Goal: Task Accomplishment & Management: Complete application form

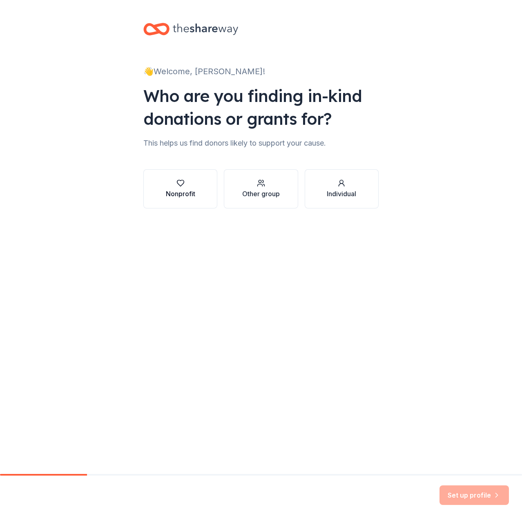
click at [200, 187] on button "Nonprofit" at bounding box center [180, 188] width 74 height 39
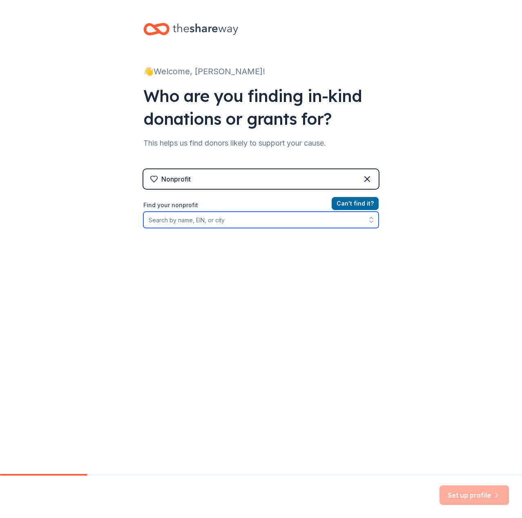
click at [260, 216] on input "Find your nonprofit" at bounding box center [260, 220] width 235 height 16
click at [167, 220] on input "OVO sound" at bounding box center [260, 220] width 235 height 16
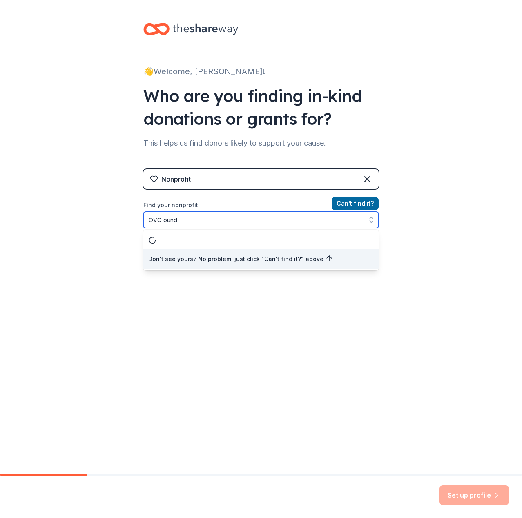
type input "OVO Sound"
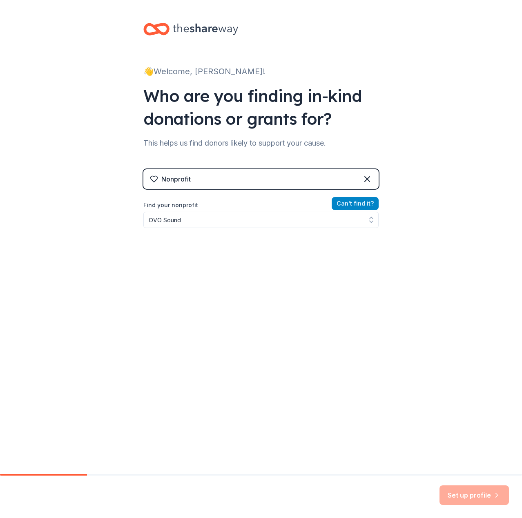
click at [349, 203] on button "Can ' t find it?" at bounding box center [354, 203] width 47 height 13
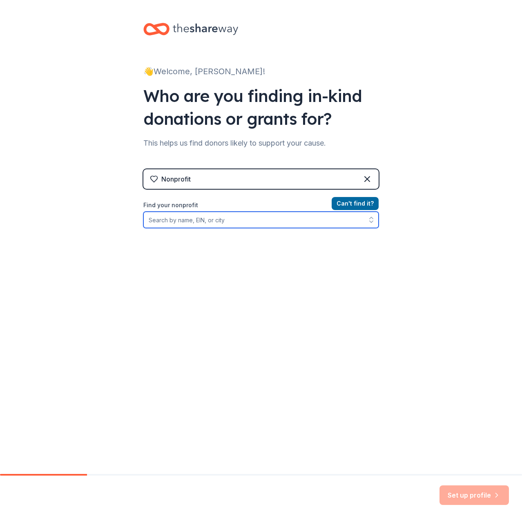
click at [295, 214] on input "Find your nonprofit" at bounding box center [260, 220] width 235 height 16
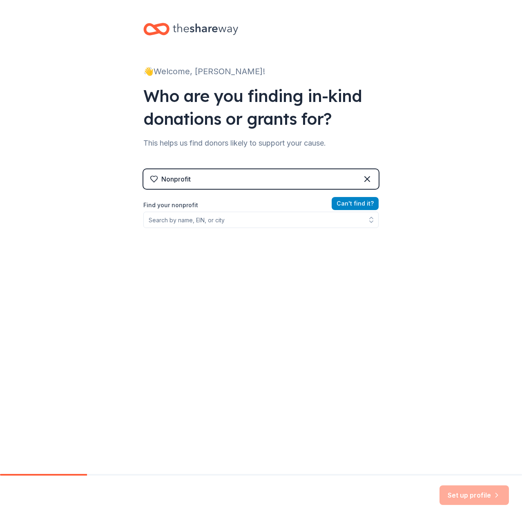
click at [341, 202] on button "Can ' t find it?" at bounding box center [354, 203] width 47 height 13
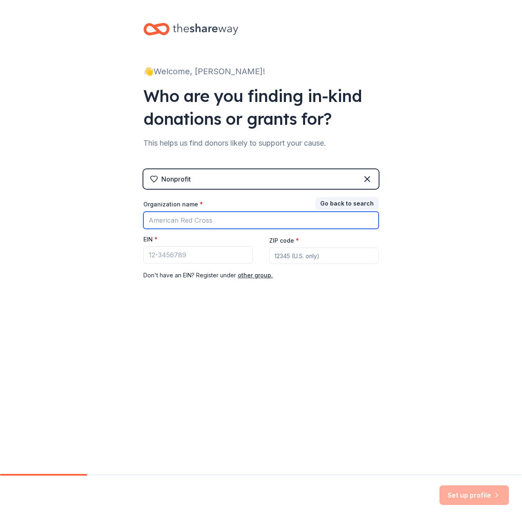
click at [285, 216] on input "Organization name *" at bounding box center [260, 220] width 235 height 17
type input "OVO Sound"
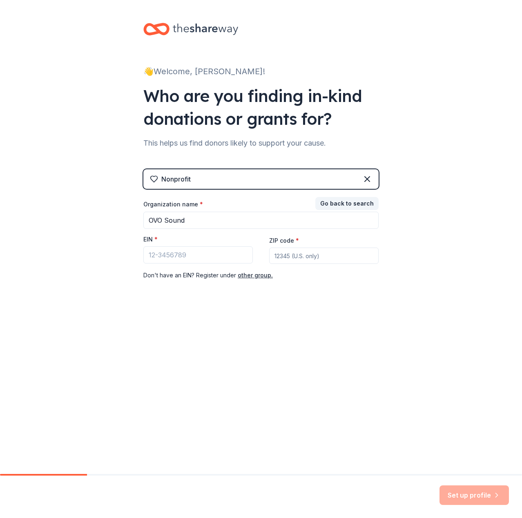
click at [242, 176] on div "Nonprofit" at bounding box center [260, 179] width 235 height 20
click at [371, 176] on icon at bounding box center [367, 179] width 10 height 10
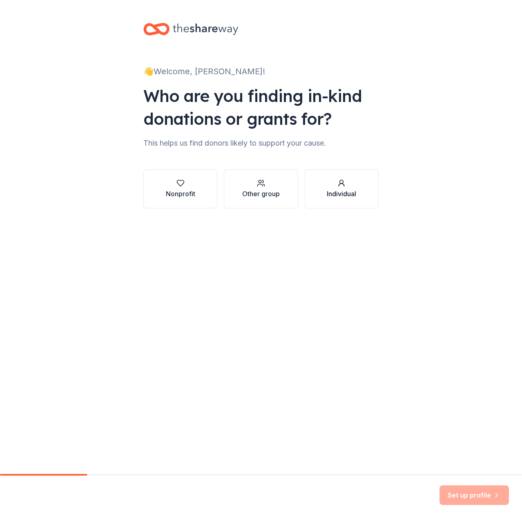
click at [325, 186] on button "Individual" at bounding box center [342, 188] width 74 height 39
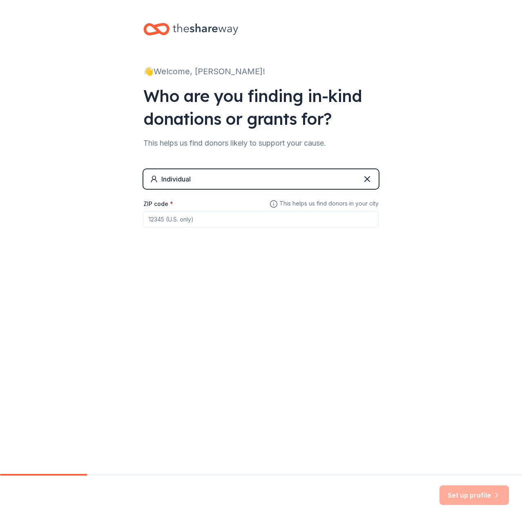
click at [266, 221] on input "ZIP code *" at bounding box center [260, 219] width 235 height 16
type input "94121"
click at [211, 295] on div "👋 Welcome, Aubrey! Who are you finding in-kind donations or grants for? This he…" at bounding box center [261, 237] width 522 height 474
click at [476, 489] on button "Set up profile" at bounding box center [473, 496] width 69 height 20
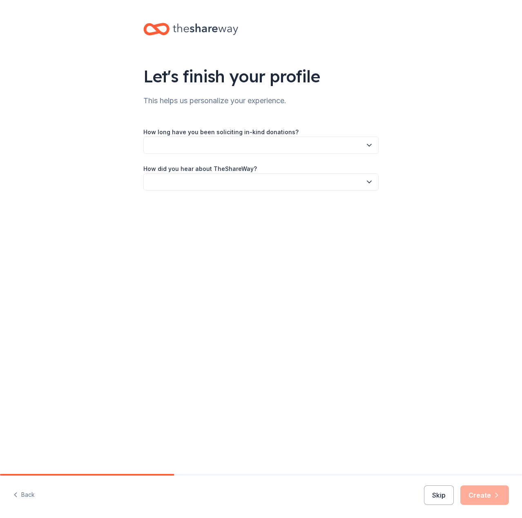
click at [225, 135] on label "How long have you been soliciting in-kind donations?" at bounding box center [220, 132] width 155 height 8
click at [225, 140] on button "button" at bounding box center [260, 145] width 235 height 17
click at [218, 162] on div "This is my first time!" at bounding box center [260, 167] width 231 height 16
click at [216, 185] on button "button" at bounding box center [260, 181] width 235 height 17
click at [218, 205] on div "Friend or colleague" at bounding box center [260, 204] width 231 height 16
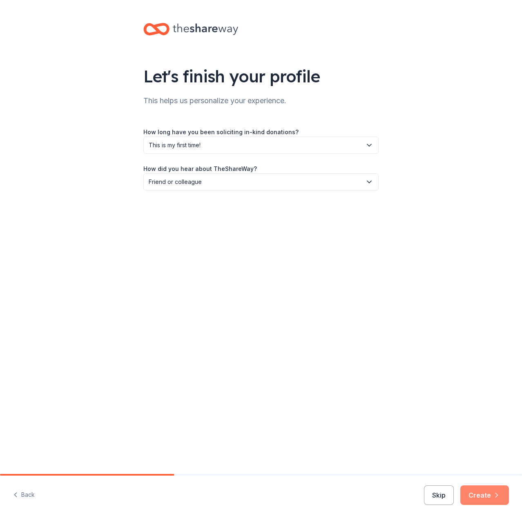
click at [472, 498] on button "Create" at bounding box center [484, 496] width 49 height 20
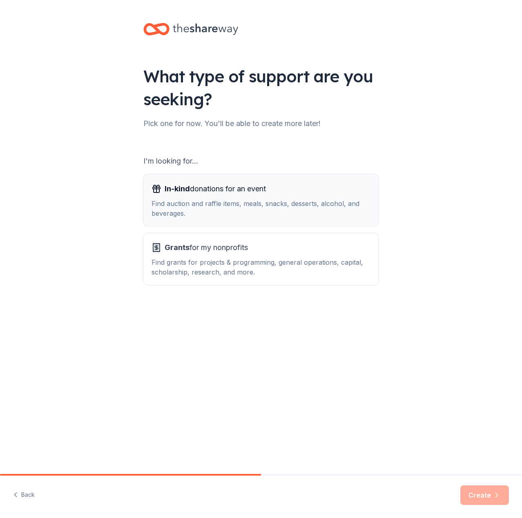
click at [276, 212] on div "Find auction and raffle items, meals, snacks, desserts, alcohol, and beverages." at bounding box center [260, 209] width 219 height 20
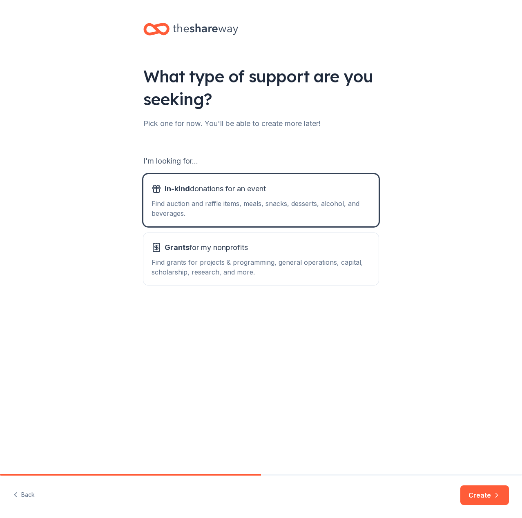
click at [473, 493] on button "Create" at bounding box center [484, 496] width 49 height 20
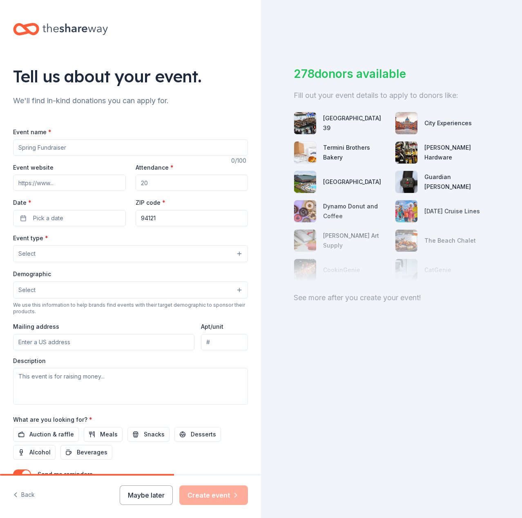
click at [93, 140] on input "Event name *" at bounding box center [130, 148] width 235 height 16
type input "OVO Sound"
click at [148, 186] on input "Attendance *" at bounding box center [192, 183] width 113 height 16
type input "50"
click at [82, 216] on button "Pick a date" at bounding box center [69, 218] width 113 height 16
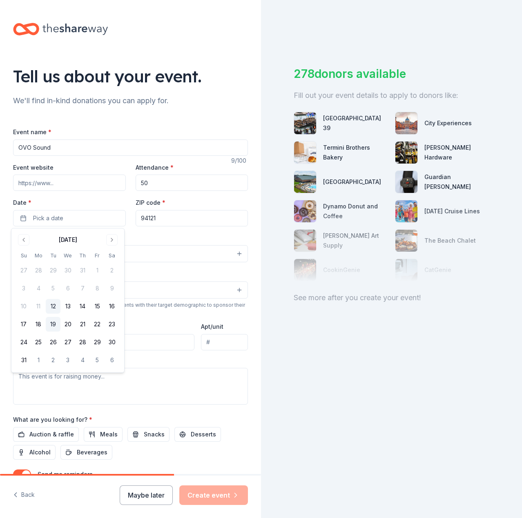
click at [55, 325] on button "19" at bounding box center [53, 324] width 15 height 15
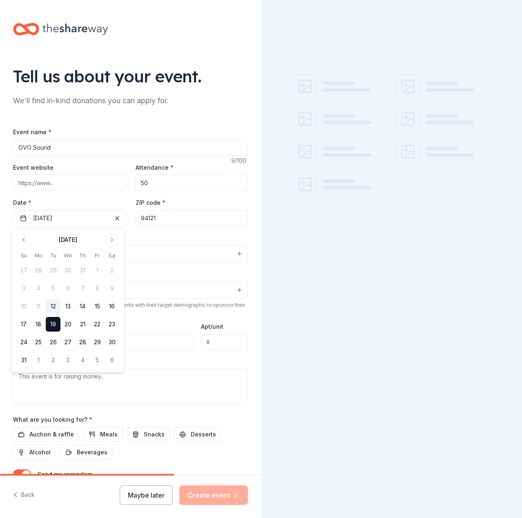
click at [155, 235] on div "Event type * Select" at bounding box center [130, 248] width 235 height 30
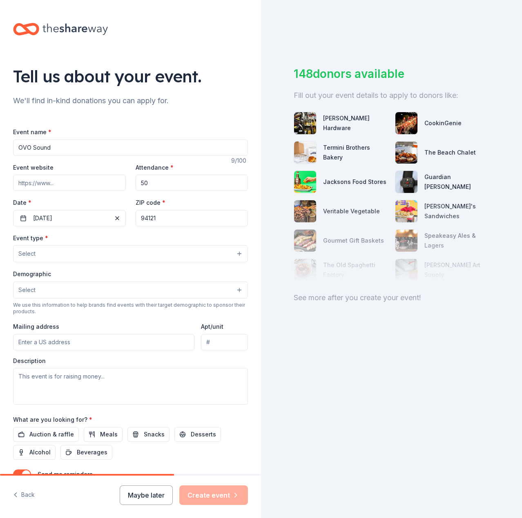
click at [140, 257] on button "Select" at bounding box center [130, 253] width 235 height 17
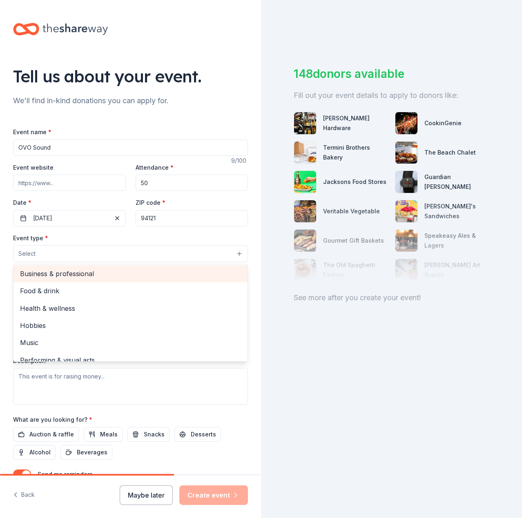
scroll to position [27, 0]
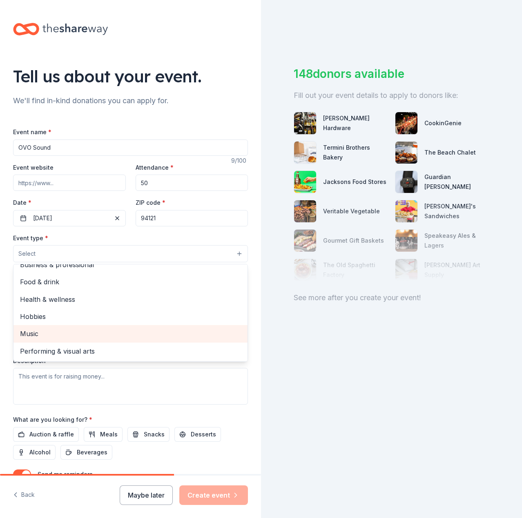
click at [117, 338] on span "Music" at bounding box center [130, 334] width 221 height 11
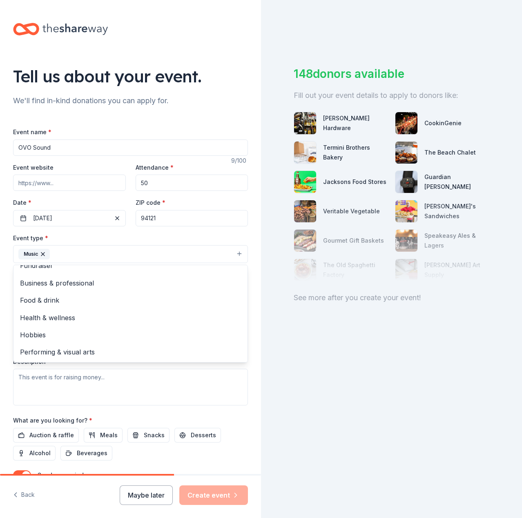
click at [147, 395] on div "Event type * Music Fundraiser Business & professional Food & drink Health & wel…" at bounding box center [130, 319] width 235 height 173
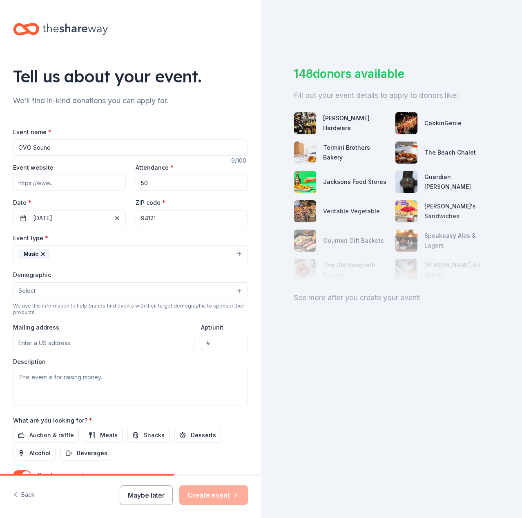
click at [85, 293] on button "Select" at bounding box center [130, 290] width 235 height 17
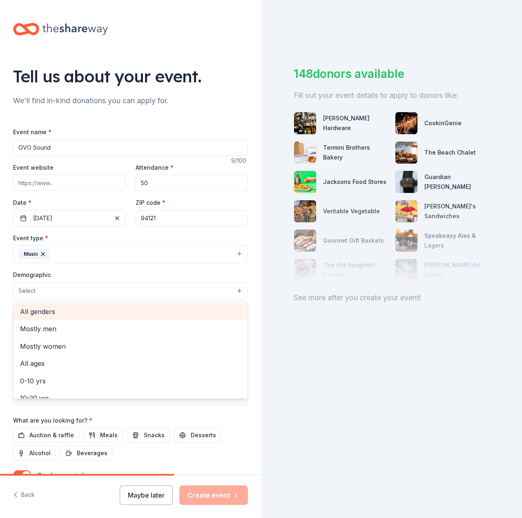
click at [88, 314] on span "All genders" at bounding box center [130, 312] width 221 height 11
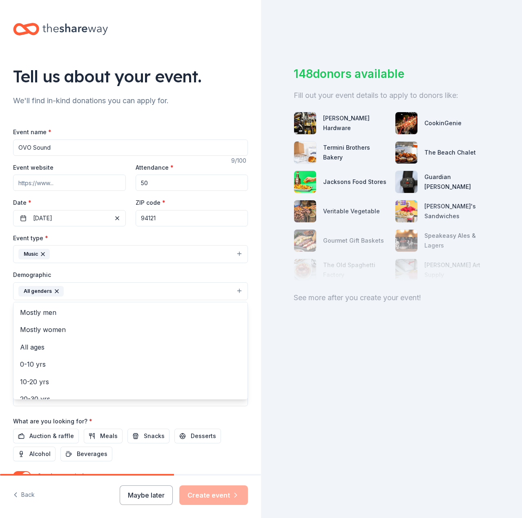
click at [246, 428] on div "Tell us about your event. We'll find in-kind donations you can apply for. Event…" at bounding box center [130, 272] width 261 height 545
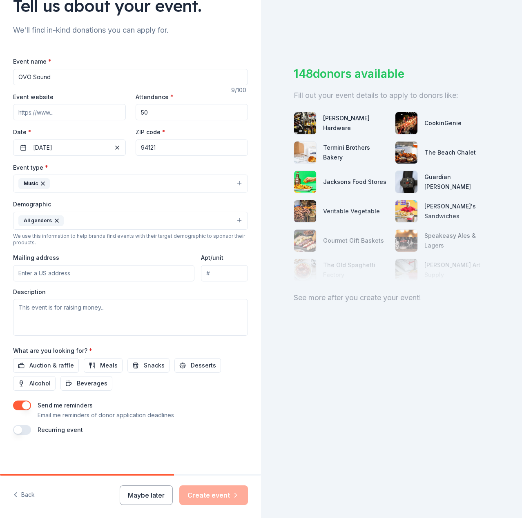
scroll to position [0, 0]
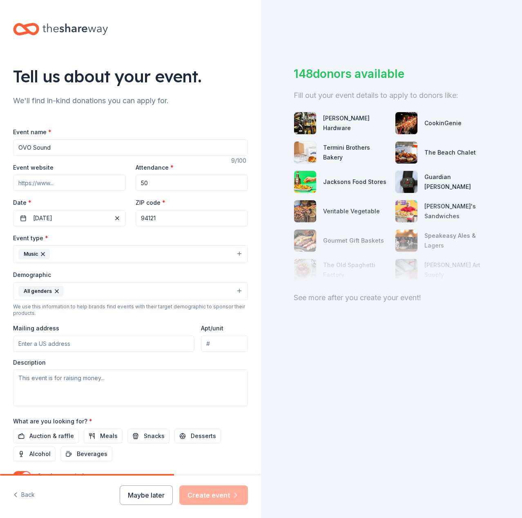
click at [79, 149] on input "OVO Sound" at bounding box center [130, 148] width 235 height 16
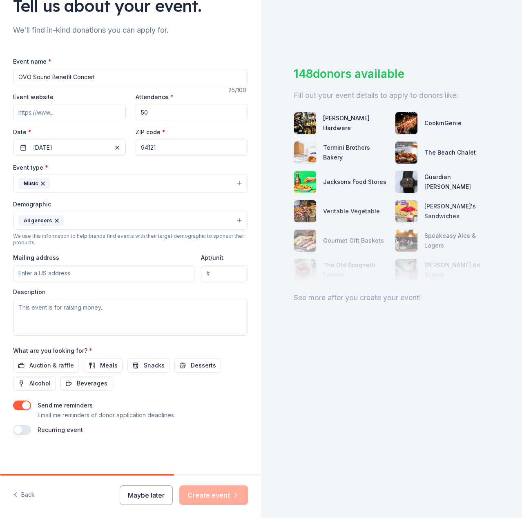
type input "OVO Sound Benefit Concert"
drag, startPoint x: 105, startPoint y: 328, endPoint x: 78, endPoint y: 319, distance: 28.7
click at [78, 319] on textarea at bounding box center [130, 317] width 235 height 37
click at [71, 309] on textarea "Drake is going to perform" at bounding box center [130, 317] width 235 height 37
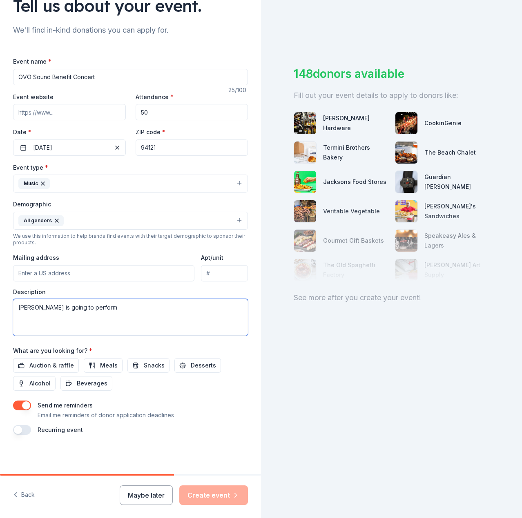
click at [71, 309] on textarea "Drake is going to perform" at bounding box center [130, 317] width 235 height 37
type textarea "Drizzy is going to perform and raise a lot of money for good causes!"
click at [58, 365] on span "Auction & raffle" at bounding box center [51, 366] width 44 height 10
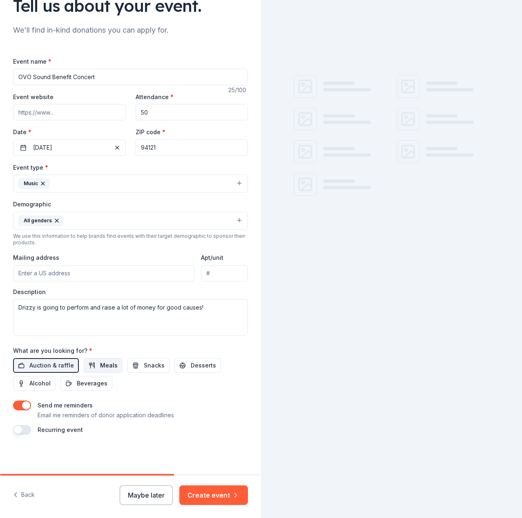
click at [107, 369] on span "Meals" at bounding box center [109, 366] width 18 height 10
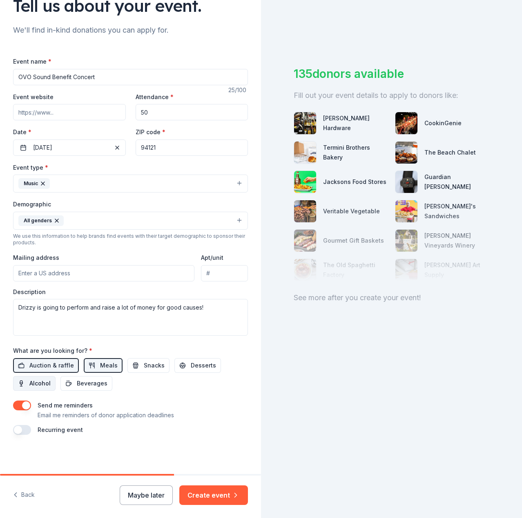
click at [39, 383] on span "Alcohol" at bounding box center [39, 384] width 21 height 10
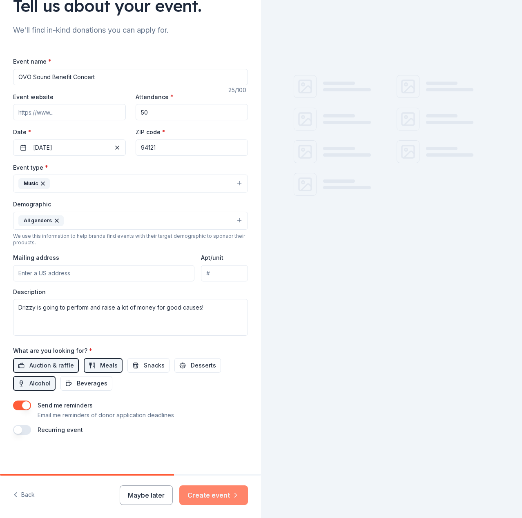
click at [196, 496] on button "Create event" at bounding box center [213, 496] width 69 height 20
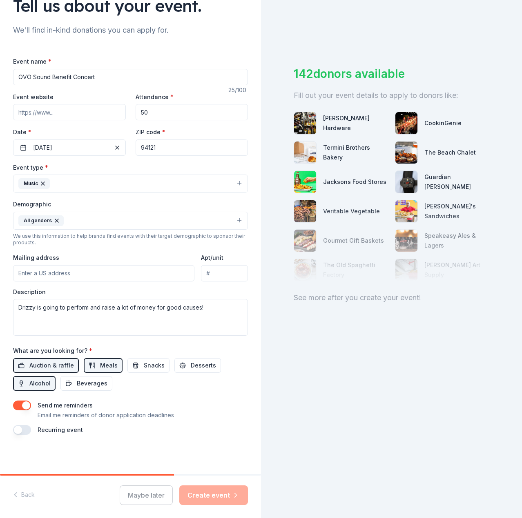
scroll to position [28, 0]
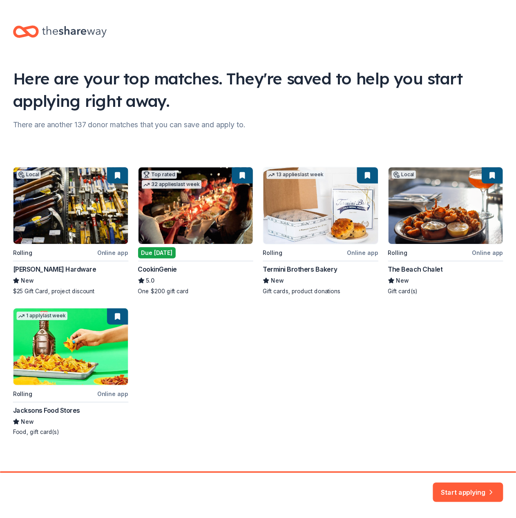
scroll to position [4, 0]
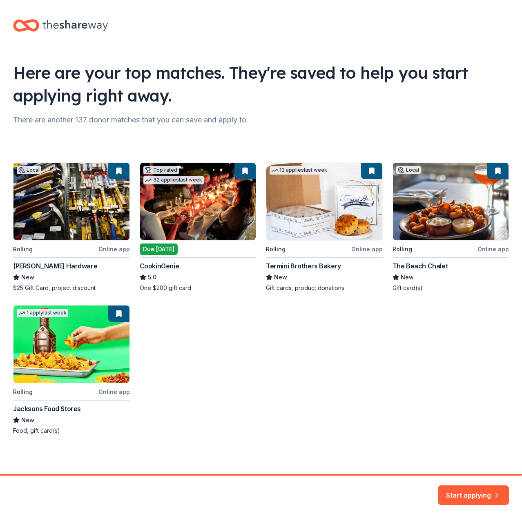
click at [168, 201] on div "Local Rolling Online app Cole Hardware New $25 Gift Card, project discount Top …" at bounding box center [261, 298] width 496 height 273
click at [459, 488] on button "Start applying" at bounding box center [473, 491] width 71 height 20
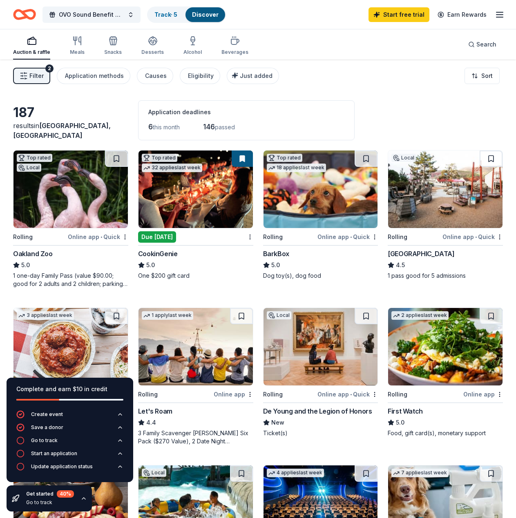
click at [82, 502] on div "Get started 40 % Go to track" at bounding box center [49, 499] width 85 height 26
click at [82, 500] on icon "button" at bounding box center [83, 499] width 7 height 7
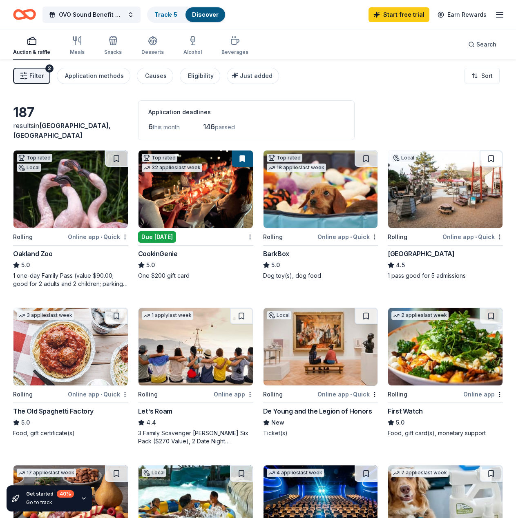
click at [178, 254] on div "CookinGenie" at bounding box center [195, 254] width 115 height 10
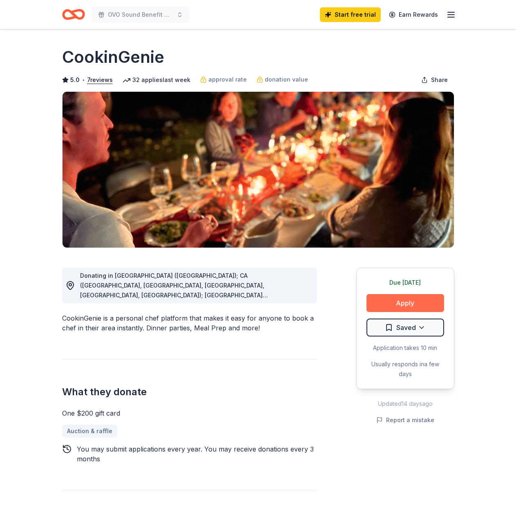
click at [378, 306] on button "Apply" at bounding box center [405, 303] width 78 height 18
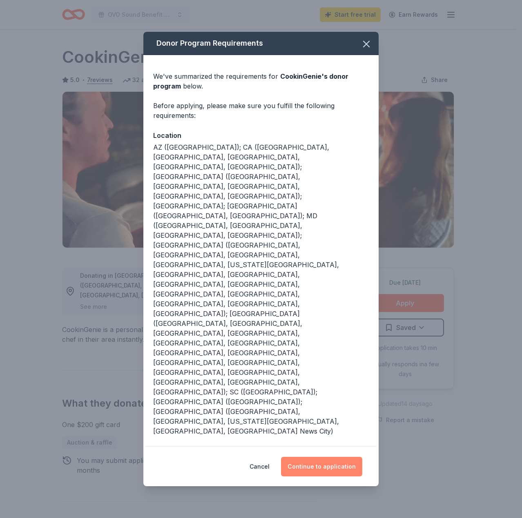
click at [340, 457] on button "Continue to application" at bounding box center [321, 467] width 81 height 20
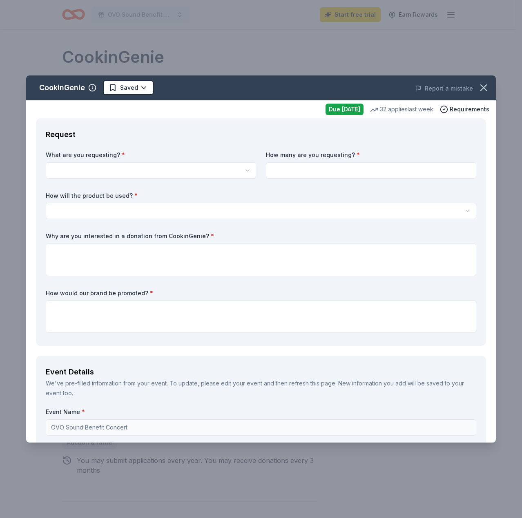
drag, startPoint x: 476, startPoint y: 91, endPoint x: 302, endPoint y: 35, distance: 181.9
click at [478, 91] on icon "button" at bounding box center [483, 87] width 11 height 11
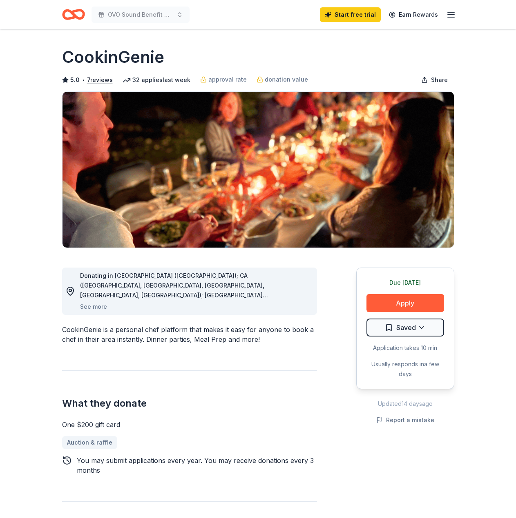
click at [247, 351] on div "Donating in AZ (Maricopa County); CA (Los Angeles County, Riverside County, San…" at bounding box center [189, 404] width 255 height 313
click at [76, 13] on icon "Home" at bounding box center [73, 14] width 23 height 19
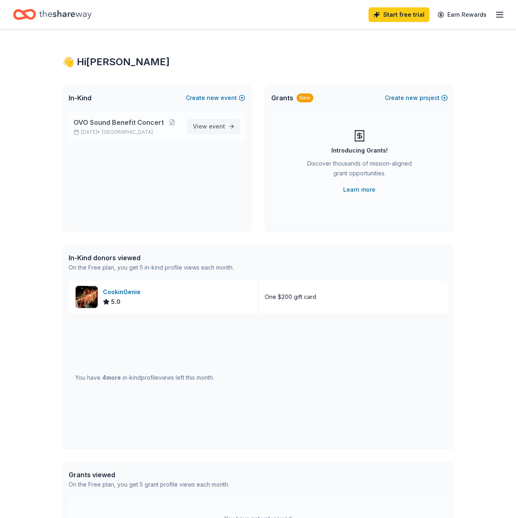
click at [208, 127] on span "View event" at bounding box center [209, 127] width 32 height 10
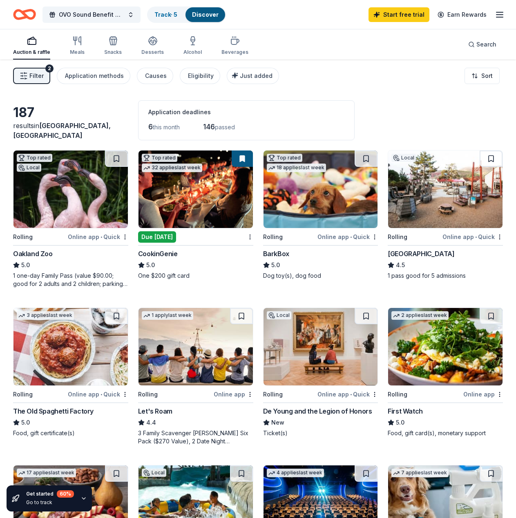
click at [292, 410] on div "De Young and the Legion of Honors" at bounding box center [317, 412] width 109 height 10
click at [468, 42] on button "Search" at bounding box center [481, 44] width 41 height 16
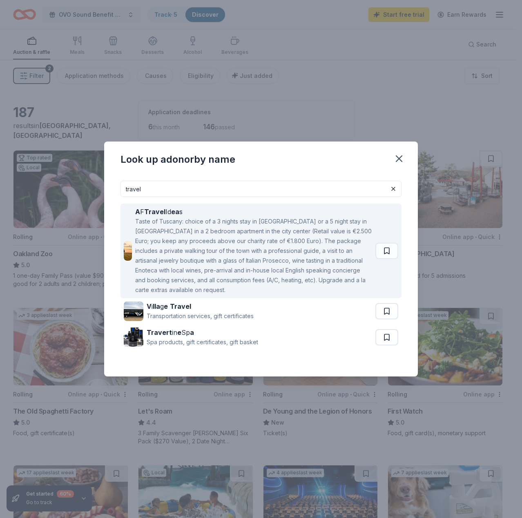
type input "travel"
click at [205, 283] on div "Taste of Tuscany: choice of a 3 nights stay in [GEOGRAPHIC_DATA] or a 5 night s…" at bounding box center [253, 256] width 237 height 78
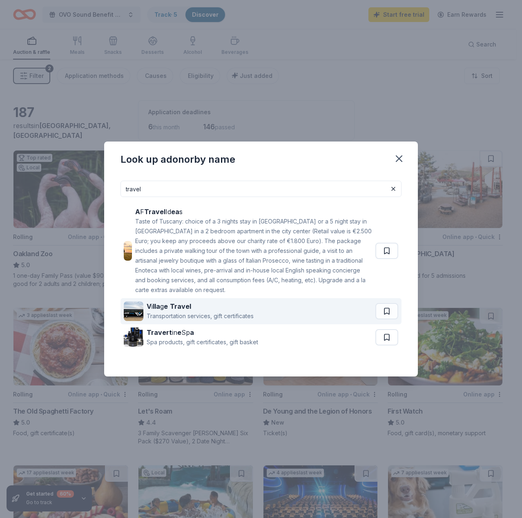
click at [278, 316] on div "V i lla g e Travel Transportation services, gift certificates" at bounding box center [249, 311] width 251 height 26
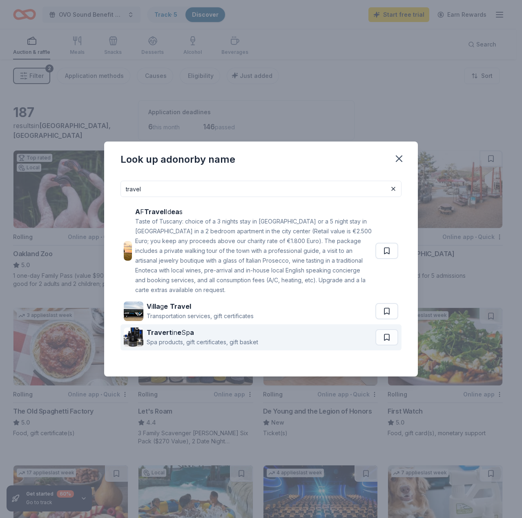
click at [296, 344] on div "Travert in e Sp a Spa products, gift certificates, gift basket" at bounding box center [249, 338] width 251 height 26
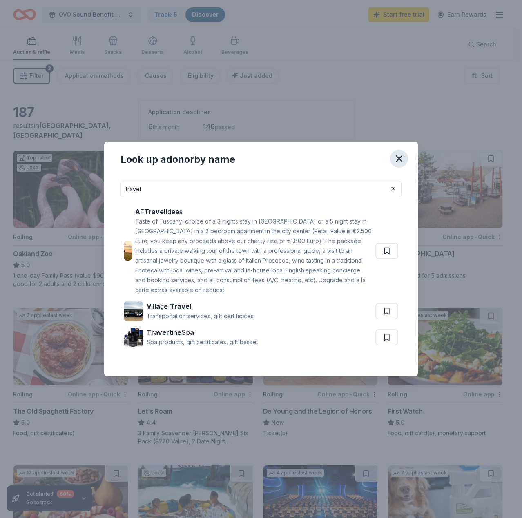
click at [404, 163] on icon "button" at bounding box center [398, 158] width 11 height 11
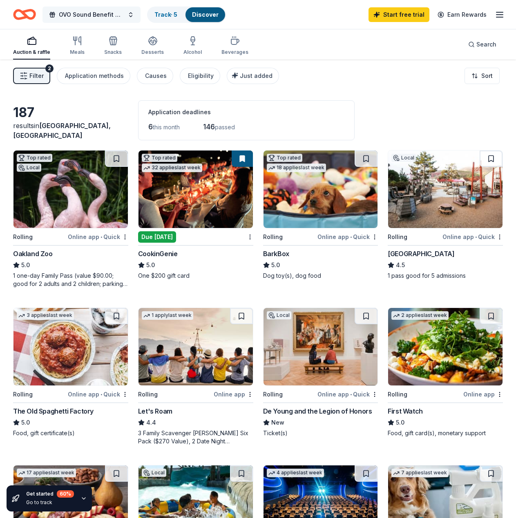
click at [82, 11] on span "OVO Sound Benefit Concert" at bounding box center [91, 15] width 65 height 10
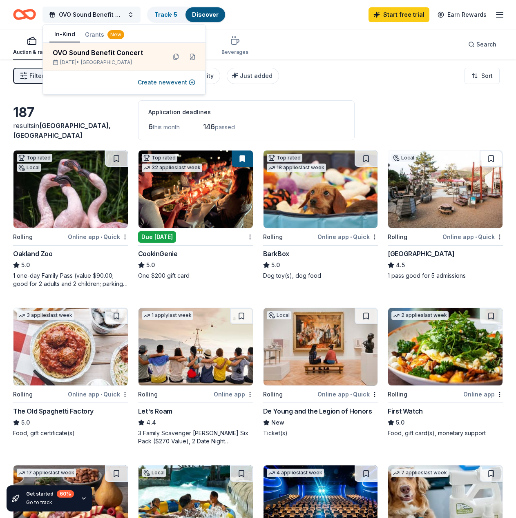
click at [84, 11] on span "OVO Sound Benefit Concert" at bounding box center [91, 15] width 65 height 10
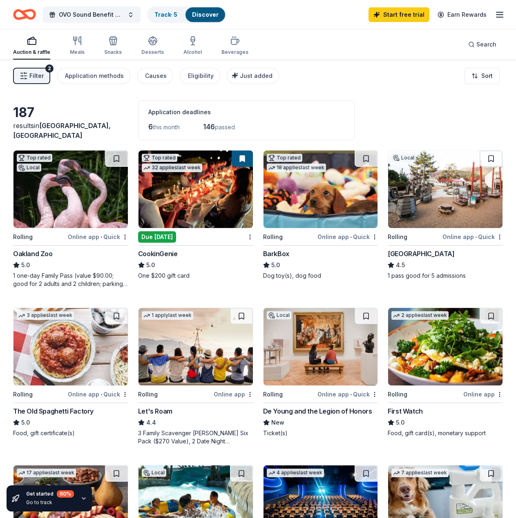
click at [364, 40] on div "Auction & raffle Meals Snacks Desserts Alcohol Beverages Search" at bounding box center [257, 44] width 489 height 30
click at [45, 74] on button "Filter 2" at bounding box center [31, 76] width 37 height 16
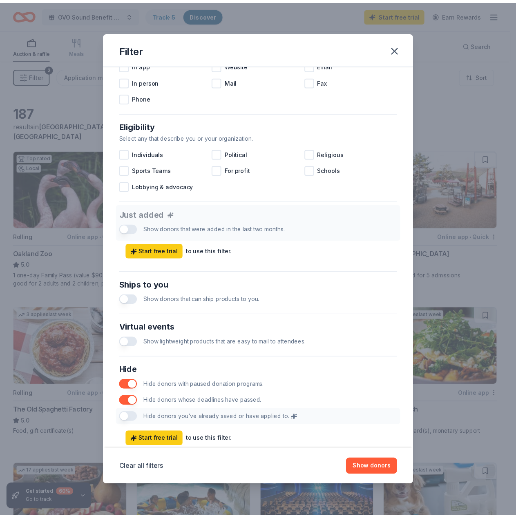
scroll to position [208, 0]
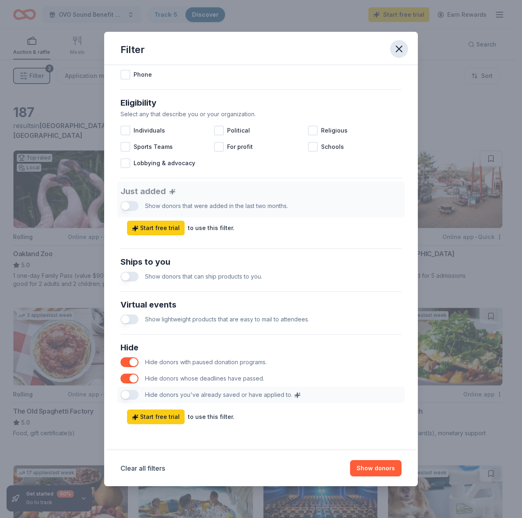
click at [391, 52] on button "button" at bounding box center [399, 49] width 18 height 18
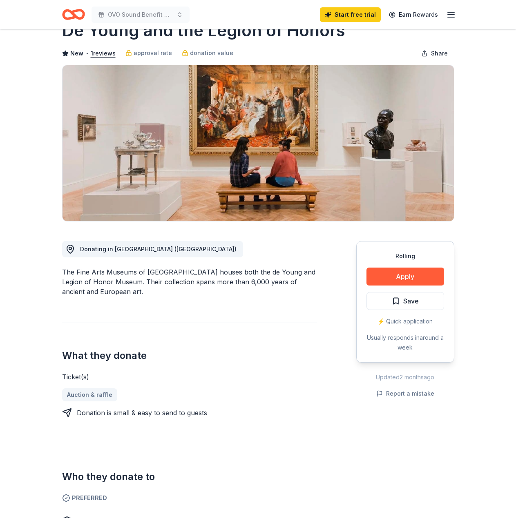
scroll to position [41, 0]
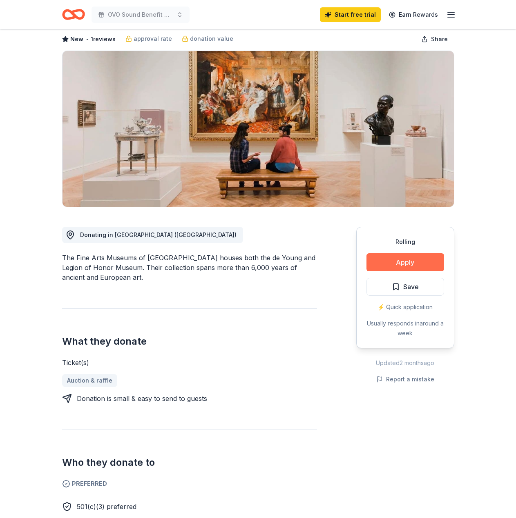
click at [403, 269] on button "Apply" at bounding box center [405, 262] width 78 height 18
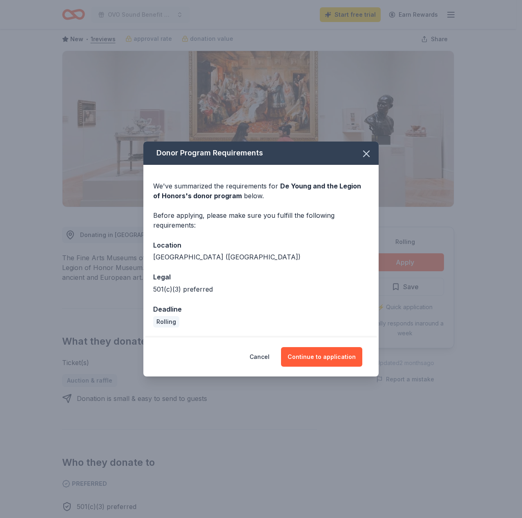
click at [300, 383] on div "Donor Program Requirements We've summarized the requirements for De Young and t…" at bounding box center [261, 259] width 522 height 518
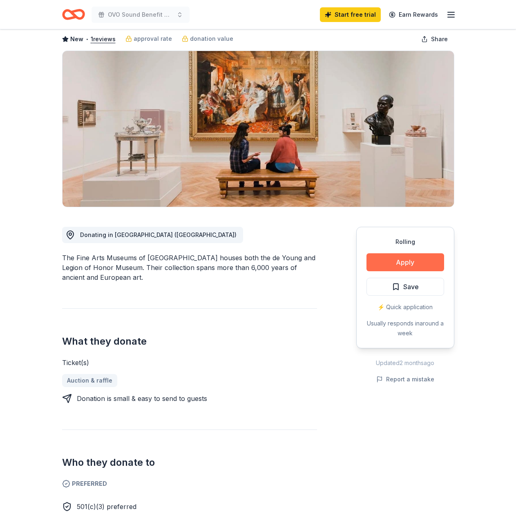
click at [392, 265] on button "Apply" at bounding box center [405, 262] width 78 height 18
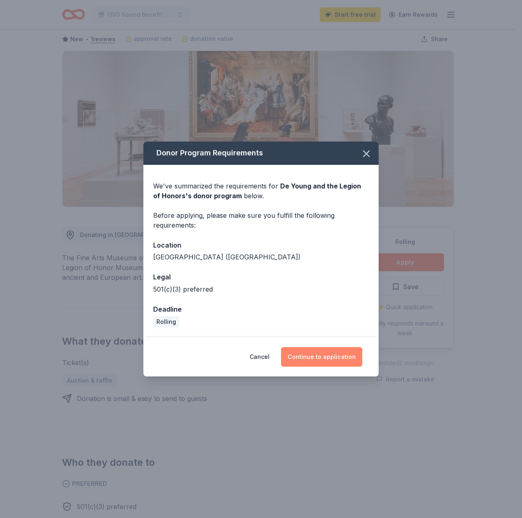
click at [305, 360] on button "Continue to application" at bounding box center [321, 357] width 81 height 20
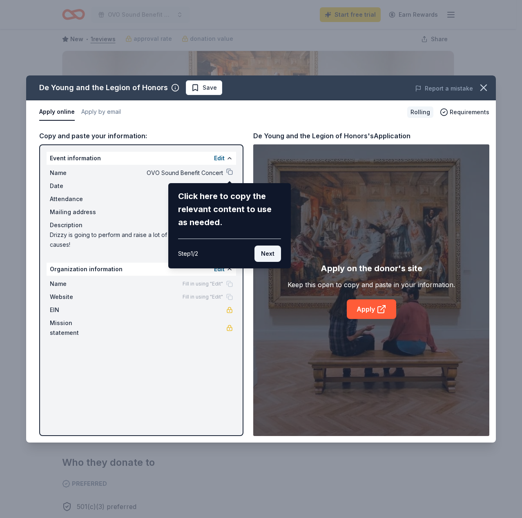
click at [270, 246] on button "Next" at bounding box center [267, 254] width 27 height 16
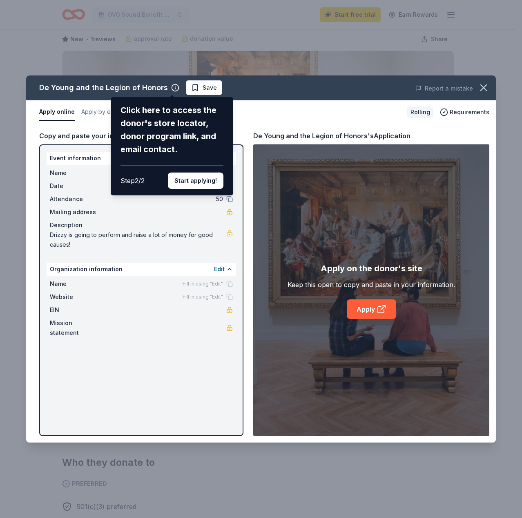
click at [200, 178] on button "Start applying!" at bounding box center [196, 181] width 56 height 16
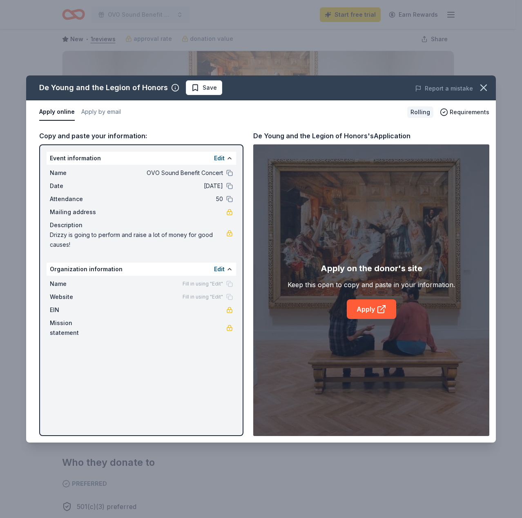
click at [367, 306] on div "De Young and the Legion of Honors Save Report a mistake Apply online Apply by e…" at bounding box center [260, 259] width 469 height 367
click at [366, 311] on div "De Young and the Legion of Honors Save Report a mistake Apply online Apply by e…" at bounding box center [260, 259] width 469 height 367
click at [365, 309] on div "De Young and the Legion of Honors Save Report a mistake Apply online Apply by e…" at bounding box center [260, 259] width 469 height 367
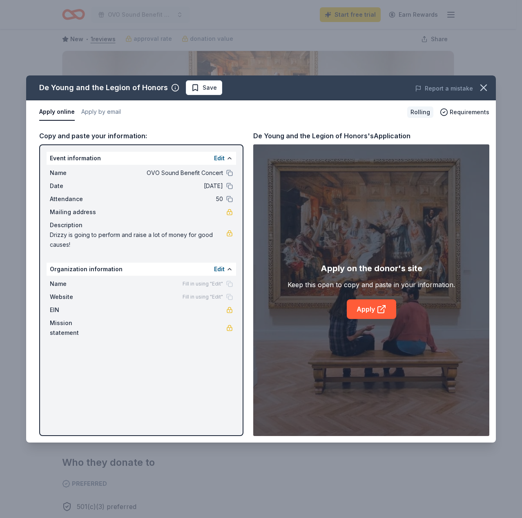
click at [365, 309] on div "De Young and the Legion of Honors Save Report a mistake Apply online Apply by e…" at bounding box center [260, 259] width 469 height 367
click at [363, 308] on div "De Young and the Legion of Honors Save Report a mistake Apply online Apply by e…" at bounding box center [260, 259] width 469 height 367
click at [352, 314] on link "Apply" at bounding box center [371, 310] width 49 height 20
click at [105, 109] on button "Apply by email" at bounding box center [101, 112] width 40 height 17
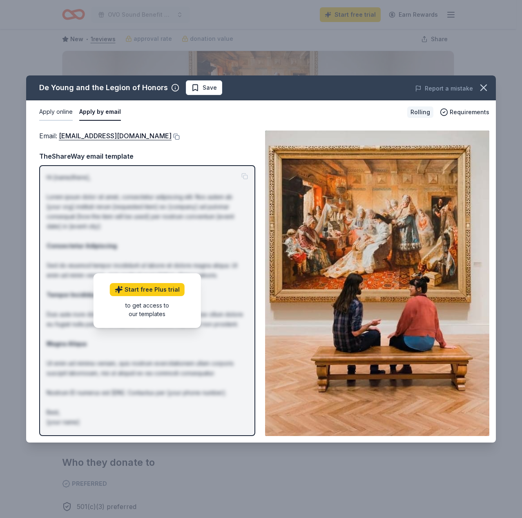
click at [67, 113] on button "Apply online" at bounding box center [55, 112] width 33 height 17
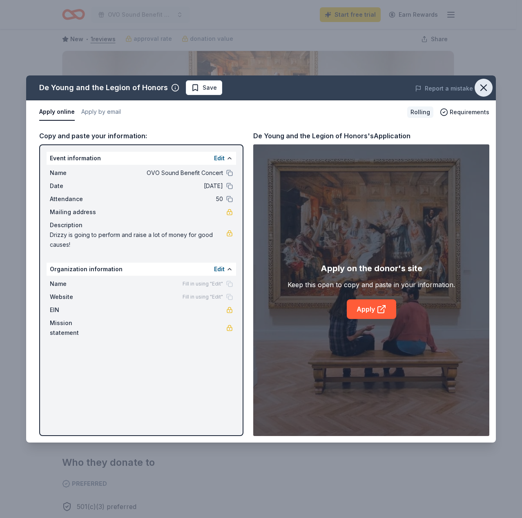
click at [481, 84] on icon "button" at bounding box center [483, 87] width 11 height 11
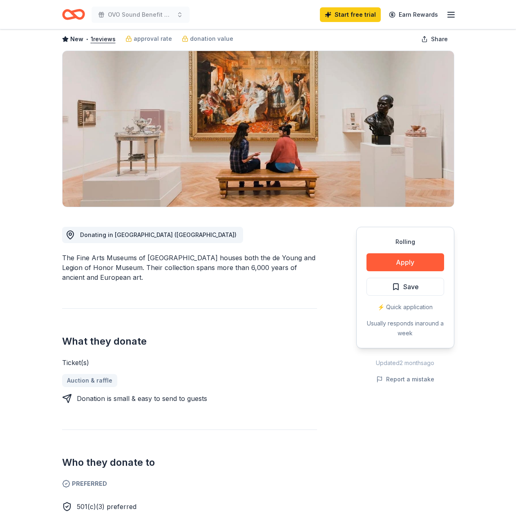
scroll to position [0, 0]
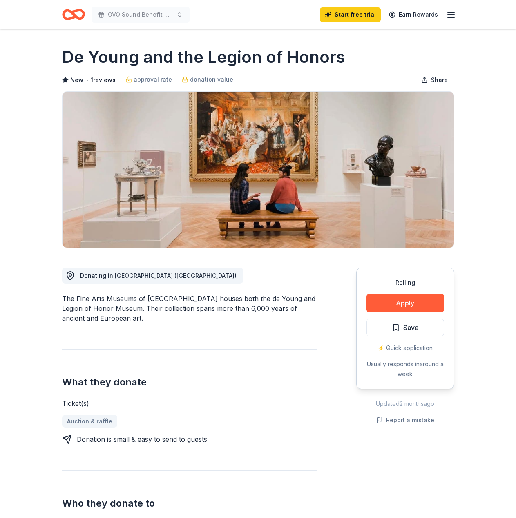
click at [83, 12] on icon "Home" at bounding box center [77, 14] width 13 height 8
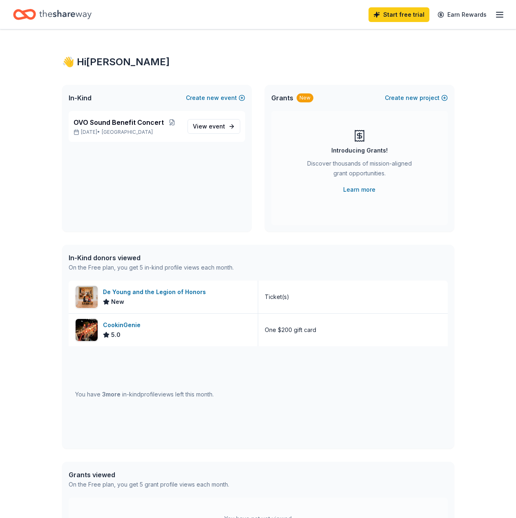
click at [501, 15] on icon "button" at bounding box center [499, 15] width 10 height 10
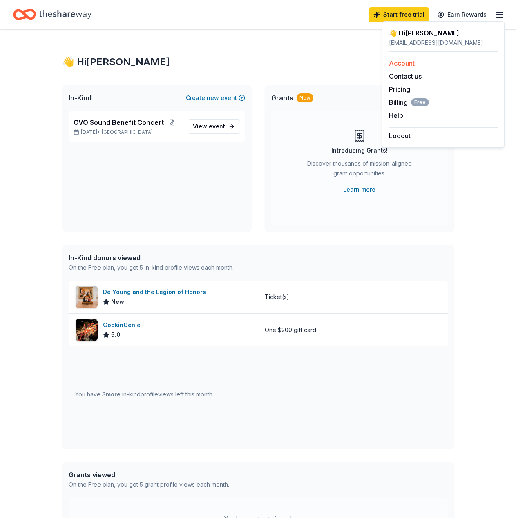
click at [443, 61] on div "Account" at bounding box center [443, 63] width 109 height 10
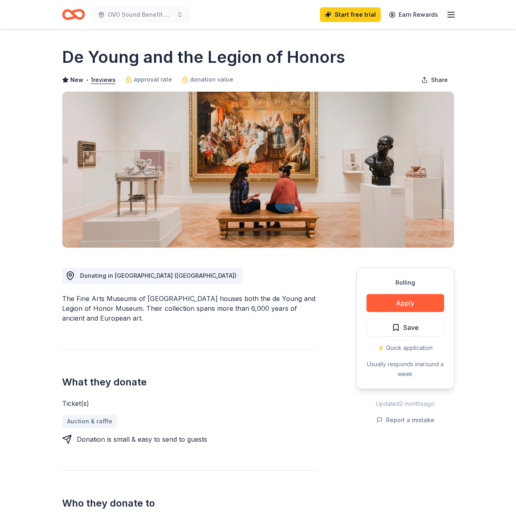
click at [449, 15] on line "button" at bounding box center [450, 15] width 7 height 0
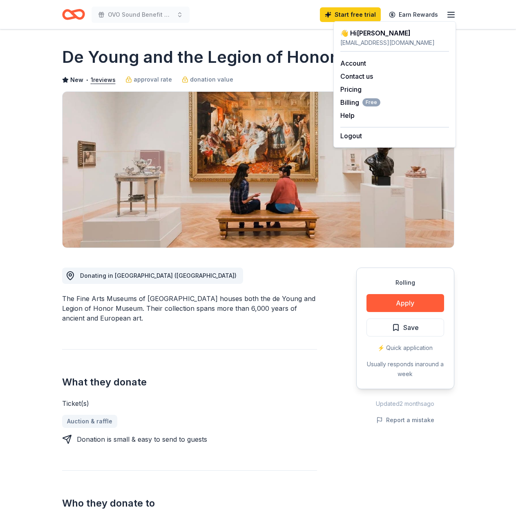
click at [449, 15] on line "button" at bounding box center [450, 15] width 7 height 0
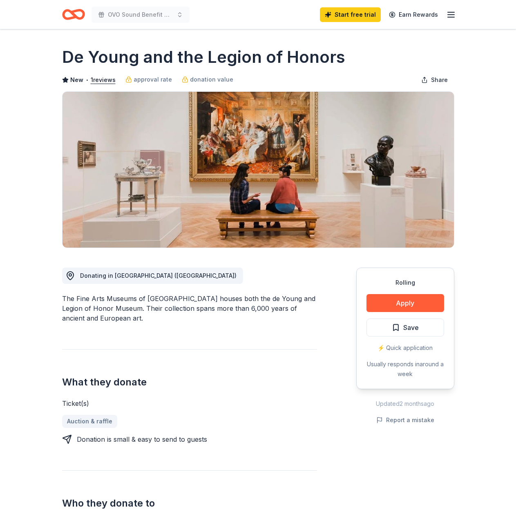
click at [206, 332] on div "Donating in Greater San Francisco Bay Area (CA) The Fine Arts Museums of San Fr…" at bounding box center [189, 400] width 255 height 305
click at [453, 17] on line "button" at bounding box center [450, 17] width 7 height 0
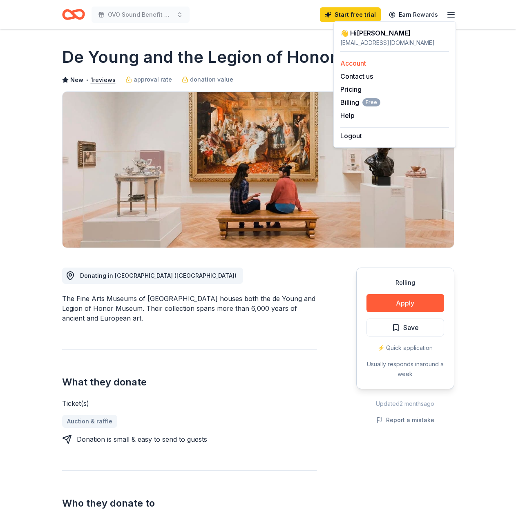
click at [364, 62] on link "Account" at bounding box center [353, 63] width 26 height 8
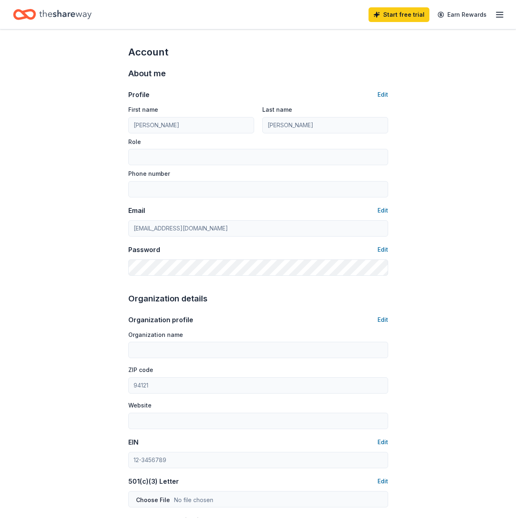
click at [18, 13] on icon "Home" at bounding box center [24, 14] width 23 height 19
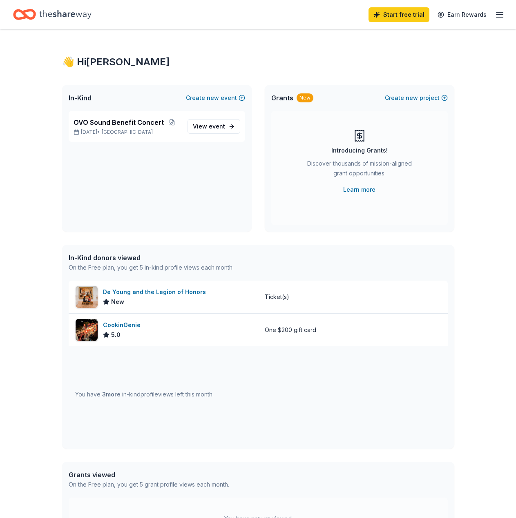
click at [26, 12] on icon "Home" at bounding box center [28, 14] width 13 height 8
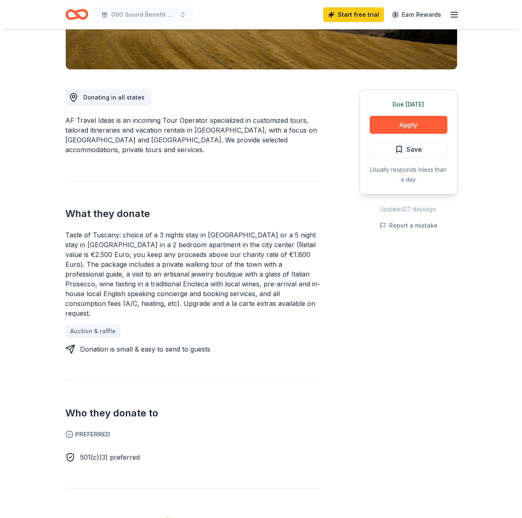
scroll to position [230, 0]
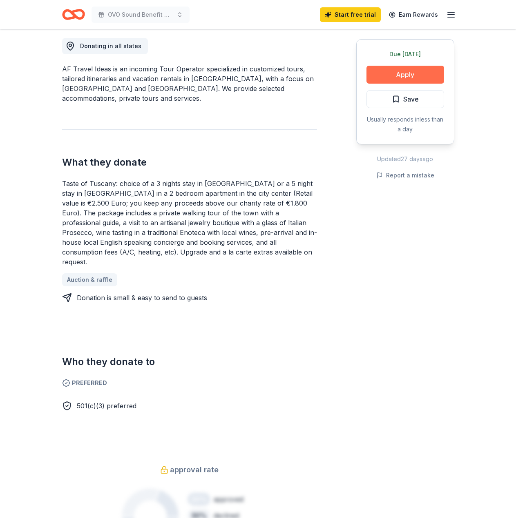
click at [387, 76] on button "Apply" at bounding box center [405, 75] width 78 height 18
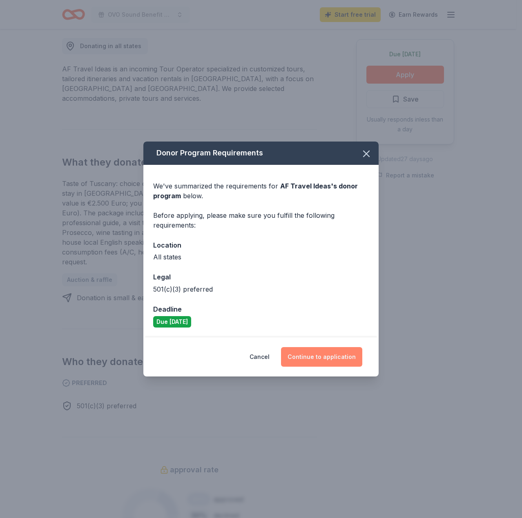
click at [300, 362] on button "Continue to application" at bounding box center [321, 357] width 81 height 20
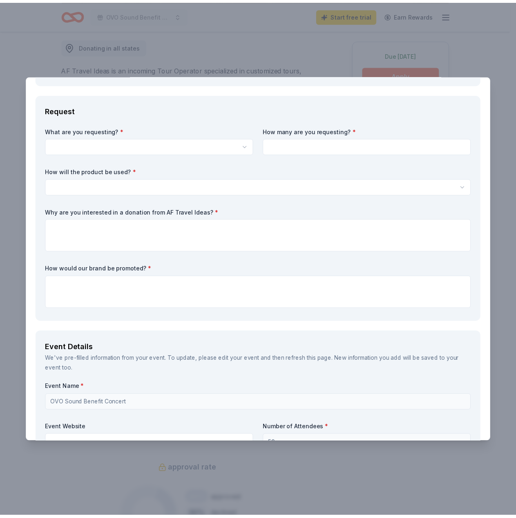
scroll to position [82, 0]
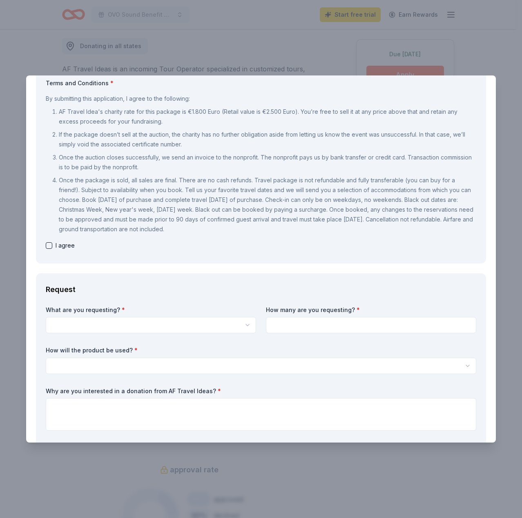
drag, startPoint x: 447, startPoint y: 41, endPoint x: 296, endPoint y: 31, distance: 151.8
click at [447, 41] on div "AF Travel Ideas Save Report a mistake Due [DATE] 1 apply last week Requirements…" at bounding box center [261, 259] width 522 height 518
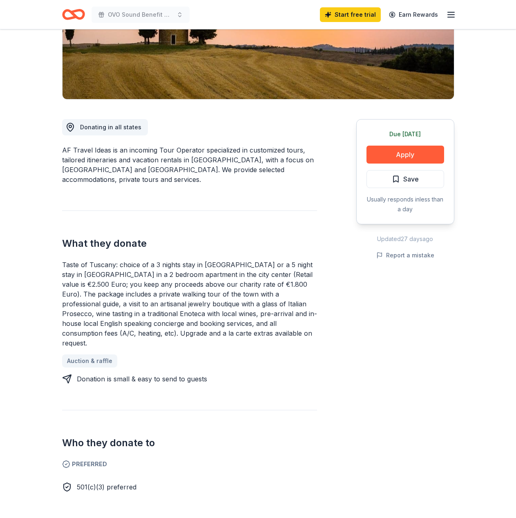
scroll to position [148, 0]
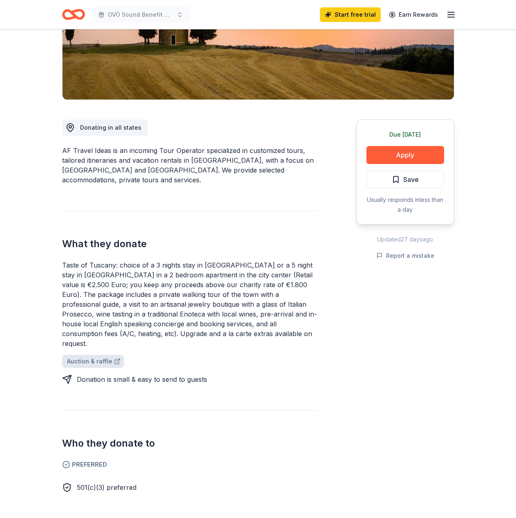
click at [102, 355] on link "Auction & raffle" at bounding box center [93, 361] width 62 height 13
click at [230, 248] on div "What they donate Taste of Tuscany: choice of a 3 nights stay in [GEOGRAPHIC_DAT…" at bounding box center [189, 297] width 255 height 173
click at [231, 238] on h2 "What they donate" at bounding box center [189, 244] width 255 height 13
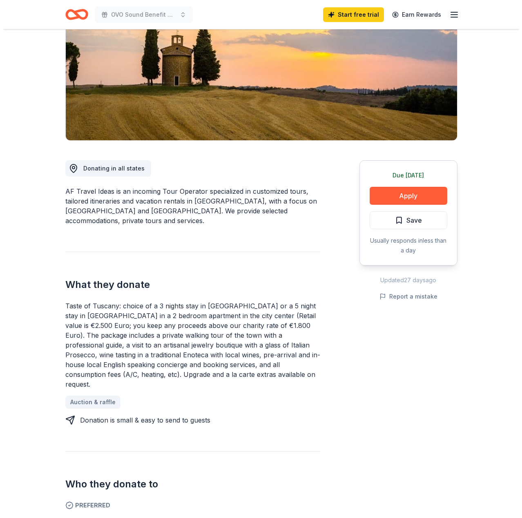
scroll to position [0, 0]
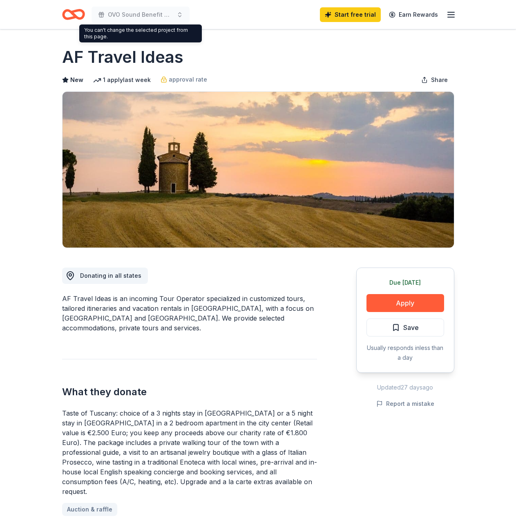
click at [233, 15] on div "OVO Sound Benefit Concert Start free trial Earn Rewards" at bounding box center [258, 14] width 392 height 19
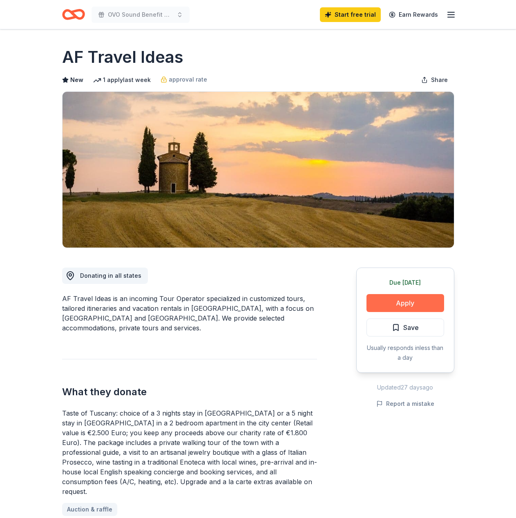
click at [407, 311] on button "Apply" at bounding box center [405, 303] width 78 height 18
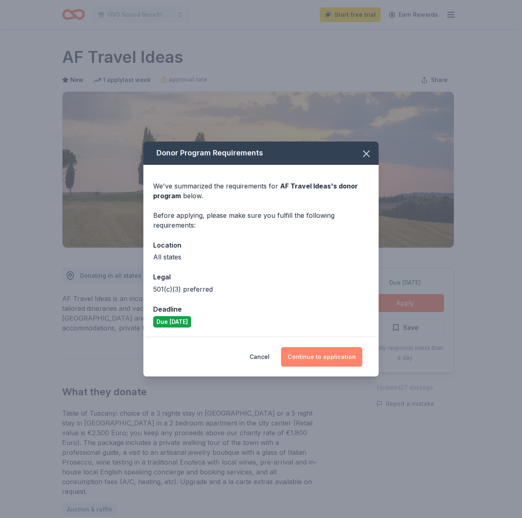
click at [312, 357] on button "Continue to application" at bounding box center [321, 357] width 81 height 20
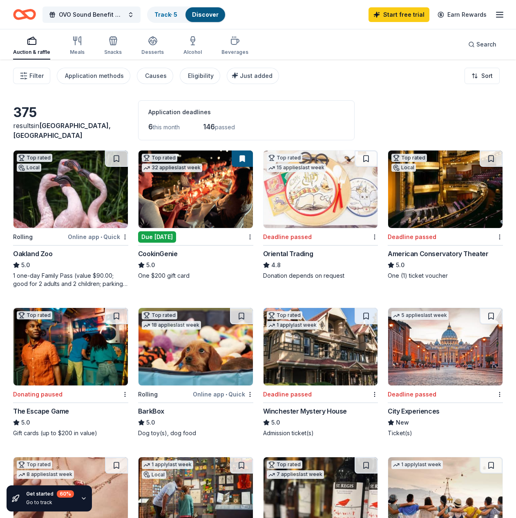
scroll to position [100, 0]
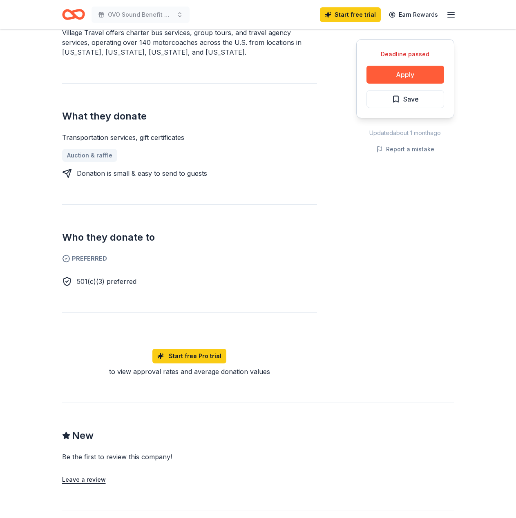
scroll to position [204, 0]
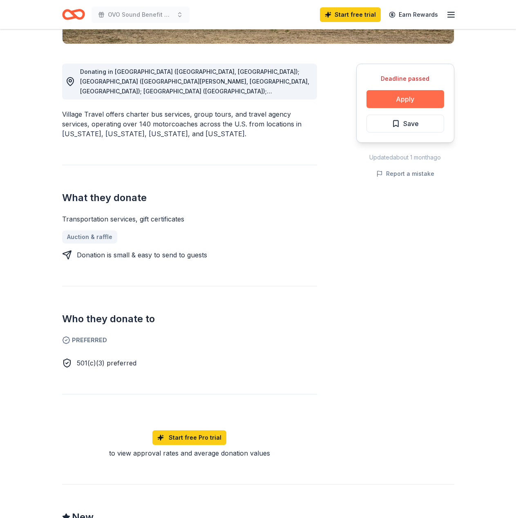
click at [401, 104] on button "Apply" at bounding box center [405, 99] width 78 height 18
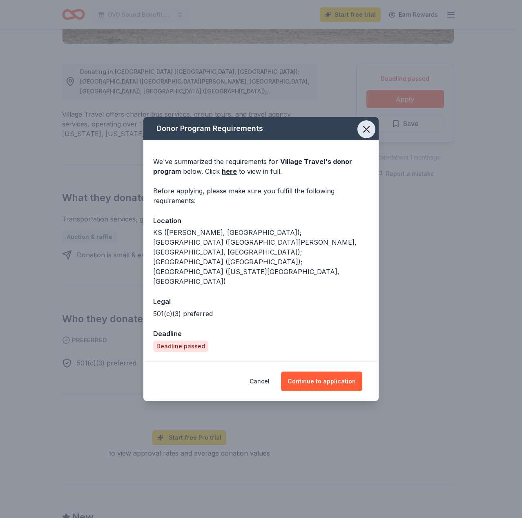
click at [372, 138] on button "button" at bounding box center [366, 129] width 18 height 18
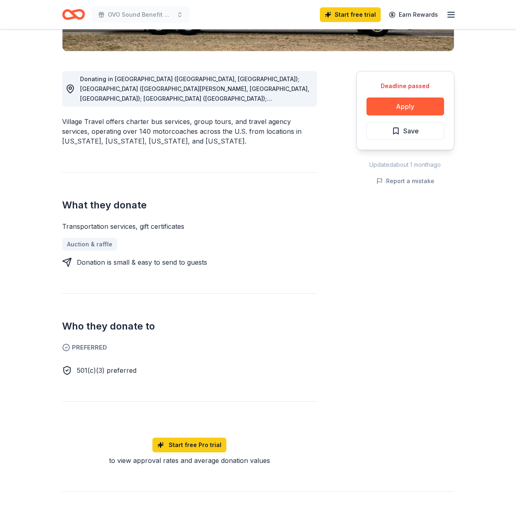
scroll to position [0, 0]
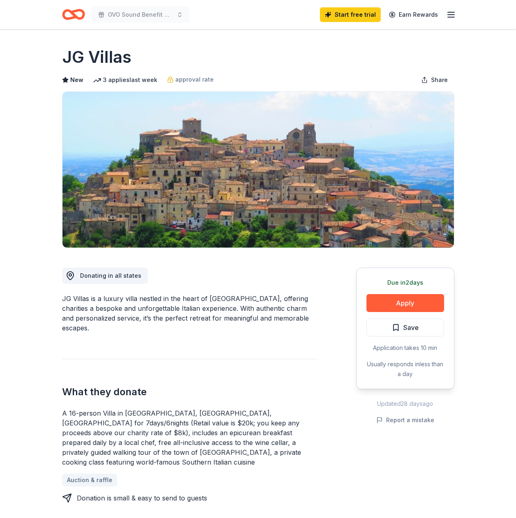
click at [261, 347] on div "Donating in all states JG Villas is a luxury villa nestled in the heart of [GEO…" at bounding box center [189, 521] width 255 height 547
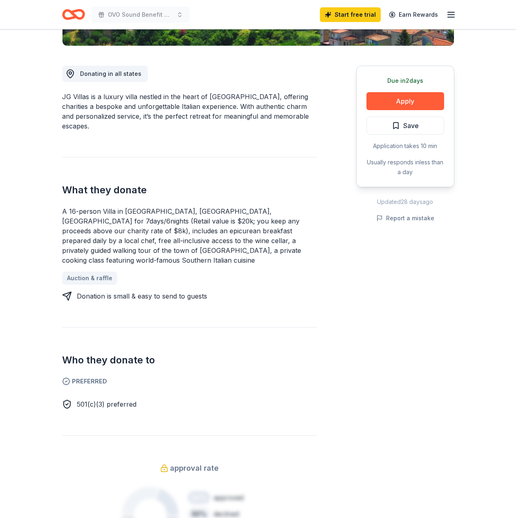
scroll to position [204, 0]
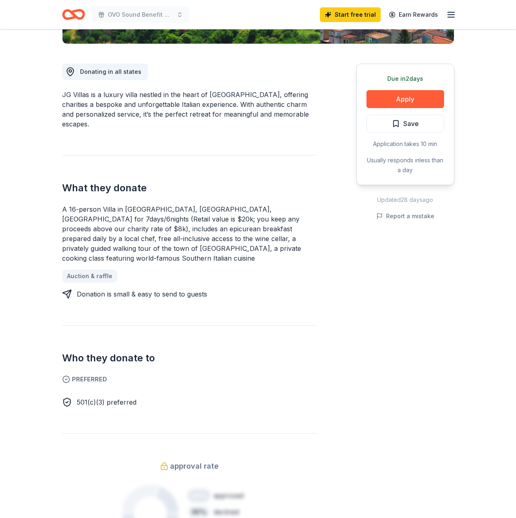
click at [278, 256] on div "A 16-person Villa in [GEOGRAPHIC_DATA], [GEOGRAPHIC_DATA], [GEOGRAPHIC_DATA] fo…" at bounding box center [189, 252] width 255 height 95
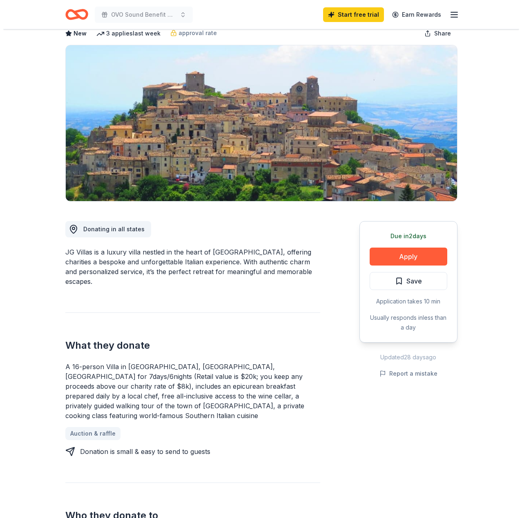
scroll to position [0, 0]
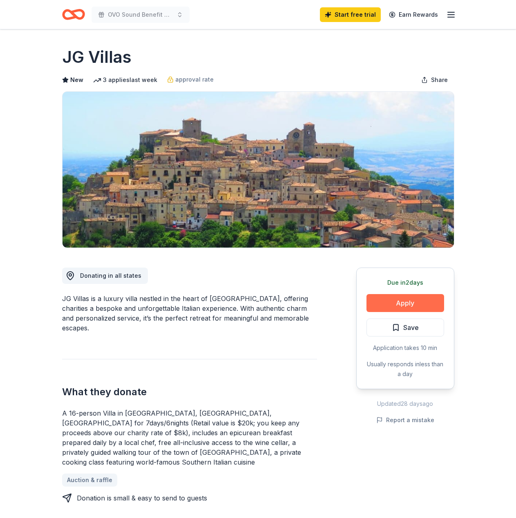
click at [410, 298] on button "Apply" at bounding box center [405, 303] width 78 height 18
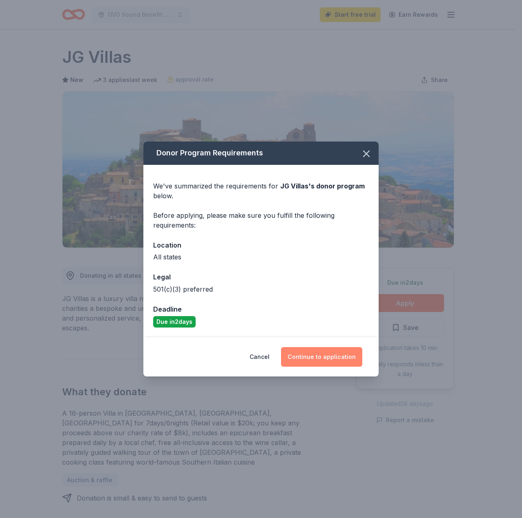
click at [324, 359] on button "Continue to application" at bounding box center [321, 357] width 81 height 20
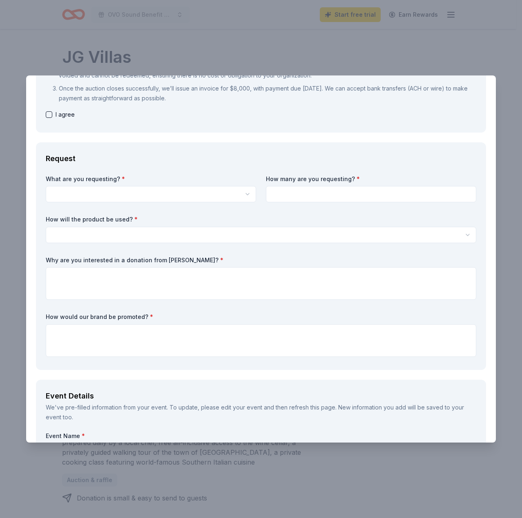
scroll to position [163, 0]
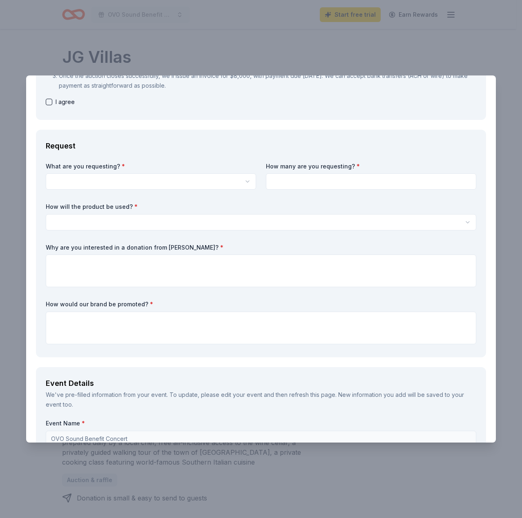
click at [239, 183] on html "OVO Sound Benefit Concert Start free trial Earn Rewards Due in 2 days Share JG …" at bounding box center [261, 259] width 522 height 518
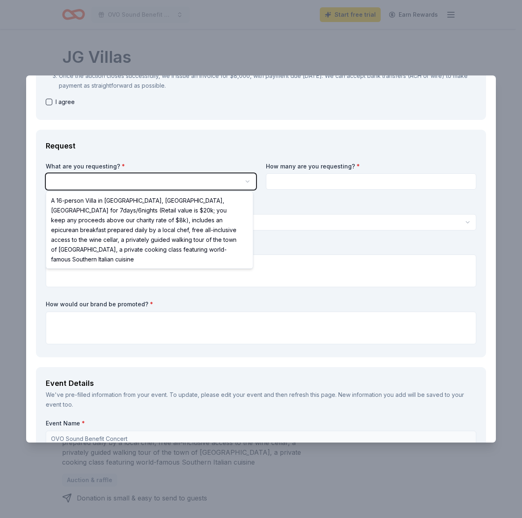
click at [337, 279] on html "OVO Sound Benefit Concert Start free trial Earn Rewards Due in 2 days Share JG …" at bounding box center [261, 259] width 522 height 518
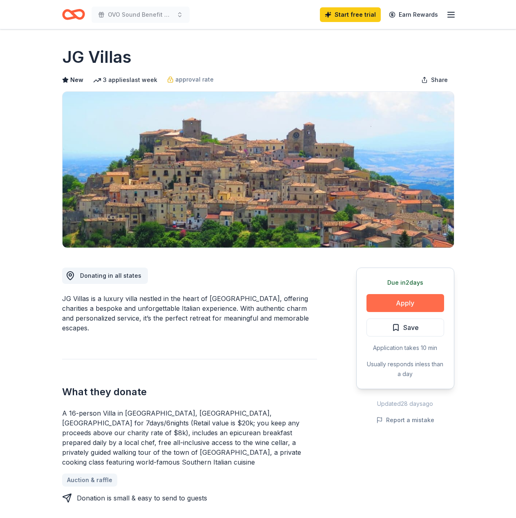
click at [396, 298] on button "Apply" at bounding box center [405, 303] width 78 height 18
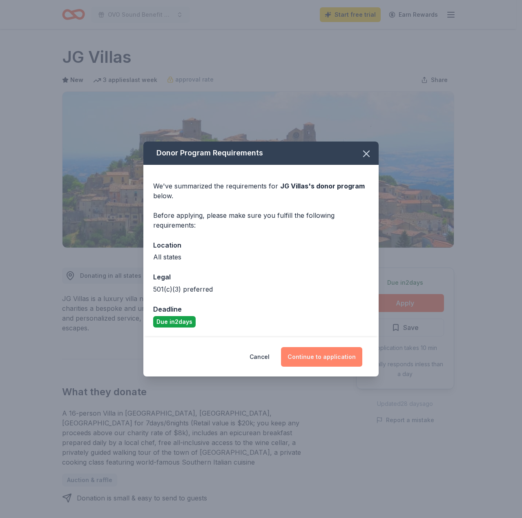
click at [334, 357] on button "Continue to application" at bounding box center [321, 357] width 81 height 20
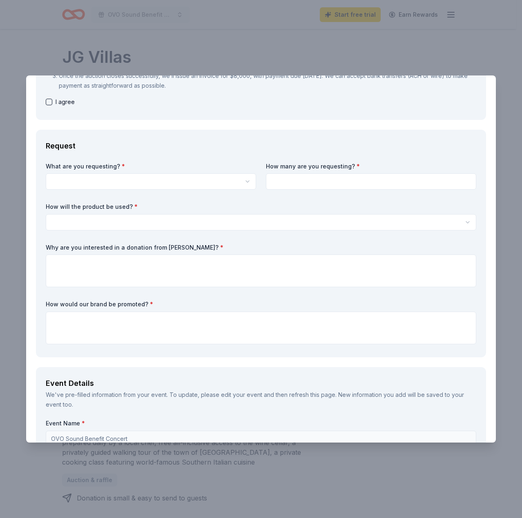
click at [315, 192] on div "What are you requesting? * A 16-person Villa in Altomonte, Calabria, Italy for …" at bounding box center [261, 254] width 430 height 185
click at [319, 180] on input at bounding box center [371, 181] width 210 height 16
click at [312, 213] on div "How will the product be used? * Silent auction Live auction Raffle / Door prize…" at bounding box center [261, 217] width 430 height 28
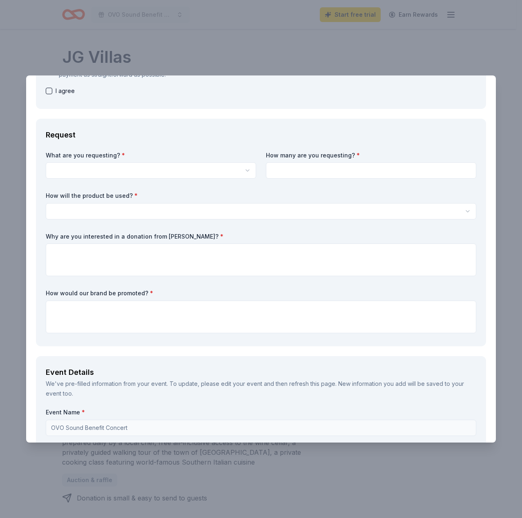
scroll to position [175, 0]
click at [309, 213] on html "OVO Sound Benefit Concert Start free trial Earn Rewards Due in 2 days Share JG …" at bounding box center [261, 259] width 522 height 518
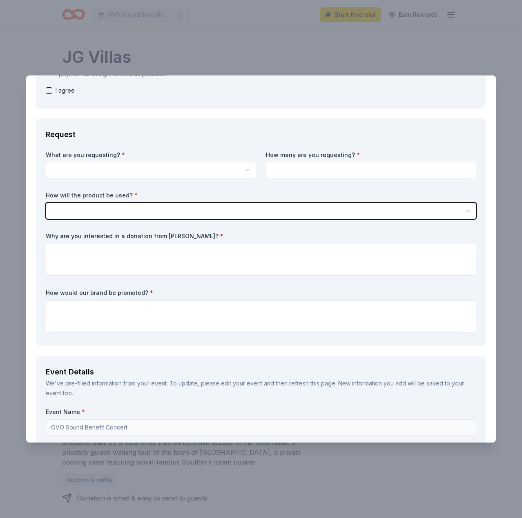
click at [132, 193] on html "OVO Sound Benefit Concert Start free trial Earn Rewards Due in 2 days Share JG …" at bounding box center [261, 259] width 522 height 518
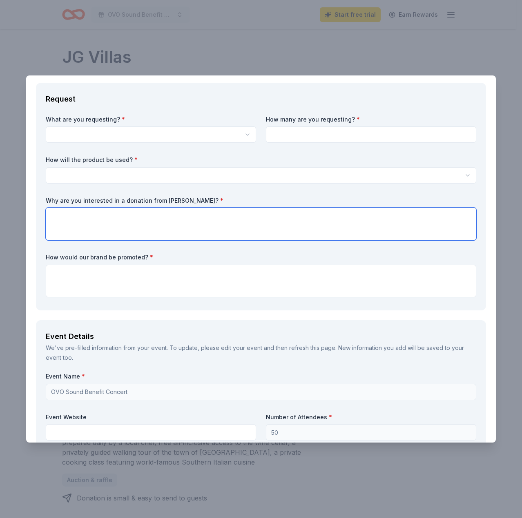
click at [249, 227] on textarea at bounding box center [261, 224] width 430 height 33
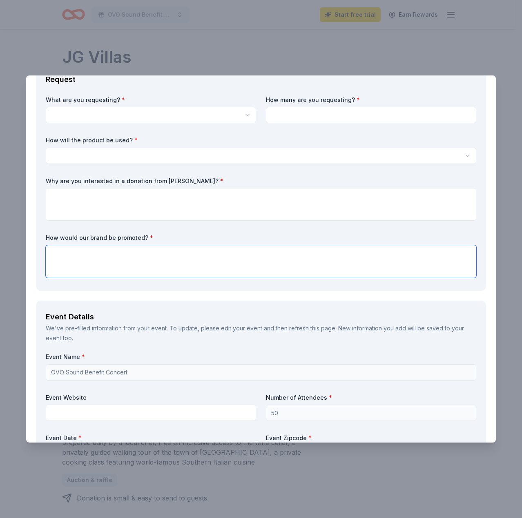
click at [234, 269] on textarea at bounding box center [261, 261] width 430 height 33
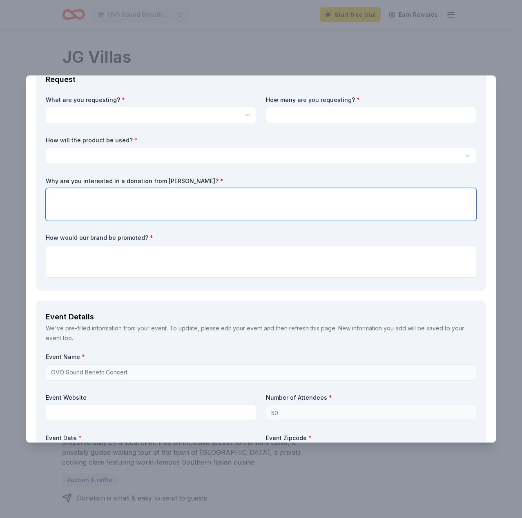
click at [226, 211] on textarea at bounding box center [261, 204] width 430 height 33
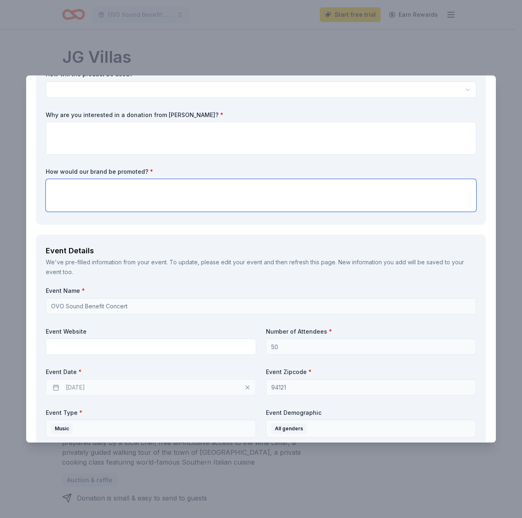
click at [226, 211] on textarea at bounding box center [261, 195] width 430 height 33
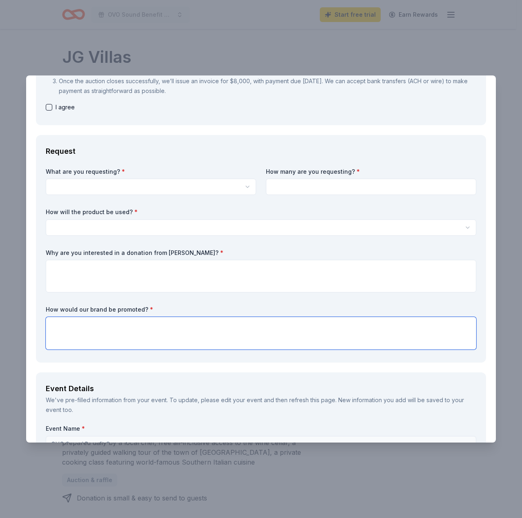
scroll to position [158, 0]
click at [226, 247] on div "What are you requesting? * A 16-person Villa in Altomonte, Calabria, Italy for …" at bounding box center [261, 259] width 430 height 185
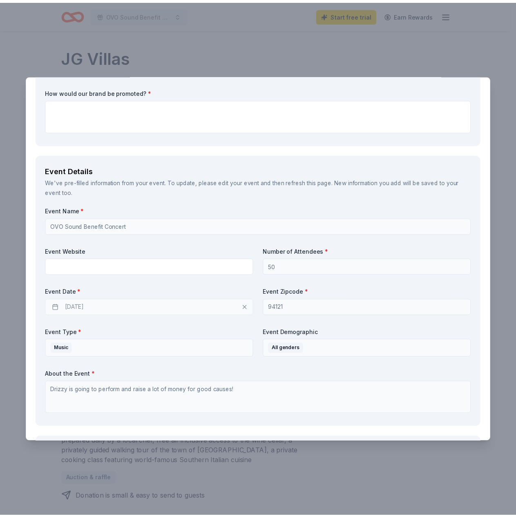
scroll to position [316, 0]
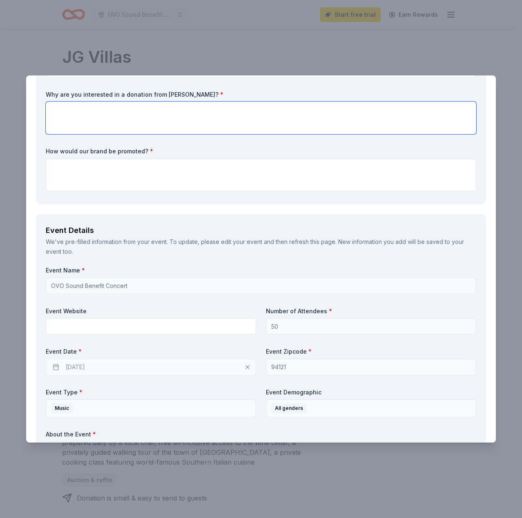
click at [368, 107] on textarea at bounding box center [261, 118] width 430 height 33
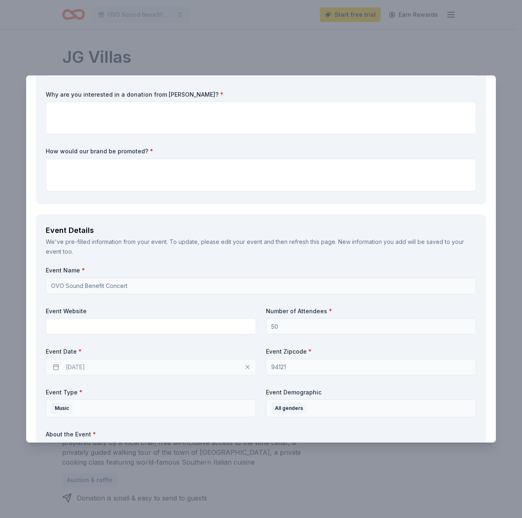
click at [434, 82] on div "What are you requesting? * A 16-person Villa in Altomonte, Calabria, Italy for …" at bounding box center [261, 101] width 430 height 185
click at [429, 67] on div "JG Villas Save Report a mistake Due in 2 days 3 applies last week Requirements …" at bounding box center [261, 259] width 522 height 518
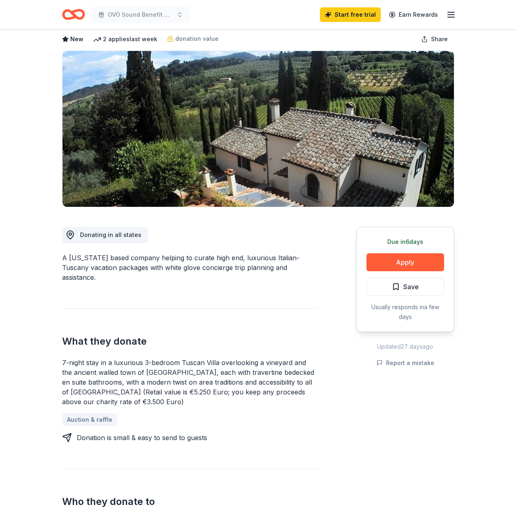
scroll to position [82, 0]
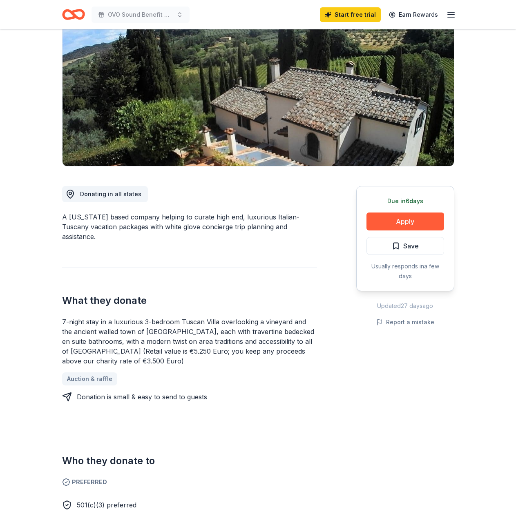
click at [175, 329] on div "7-night stay in a luxurious 3-bedroom Tuscan Villa overlooking a vineyard and t…" at bounding box center [189, 341] width 255 height 49
click at [200, 350] on div "7-night stay in a luxurious 3-bedroom Tuscan Villa overlooking a vineyard and t…" at bounding box center [189, 341] width 255 height 49
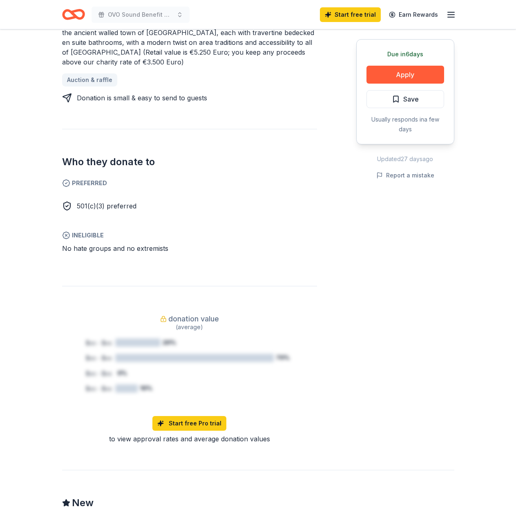
scroll to position [367, 0]
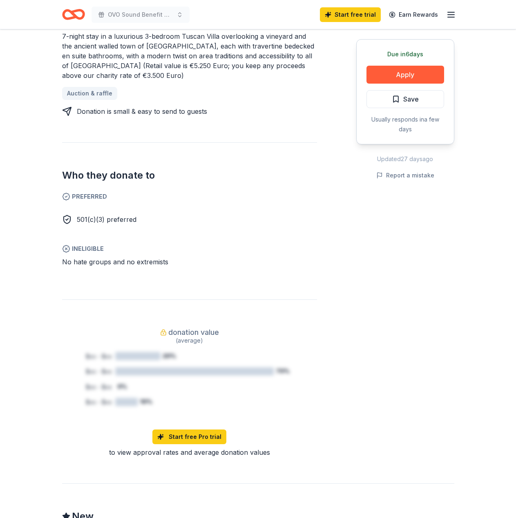
click at [44, 255] on div "Due in 6 days Share Villa Sogni D’Oro New 2 applies last week donation value Sh…" at bounding box center [258, 246] width 516 height 1169
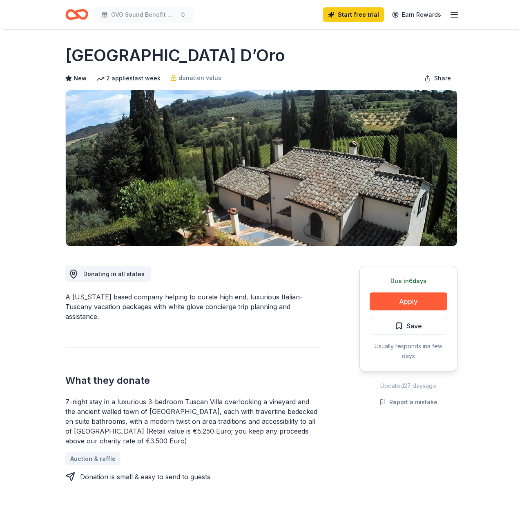
scroll to position [0, 0]
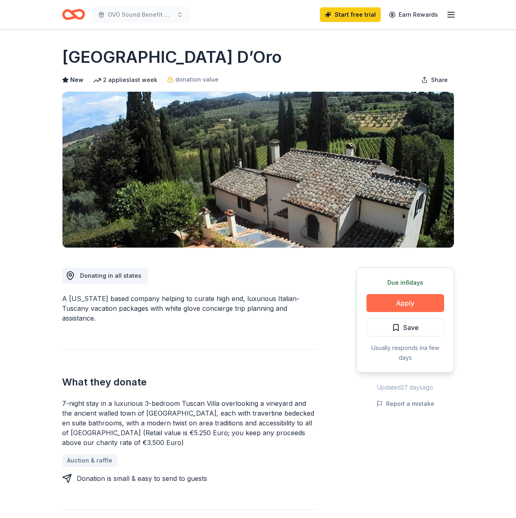
click at [402, 300] on button "Apply" at bounding box center [405, 303] width 78 height 18
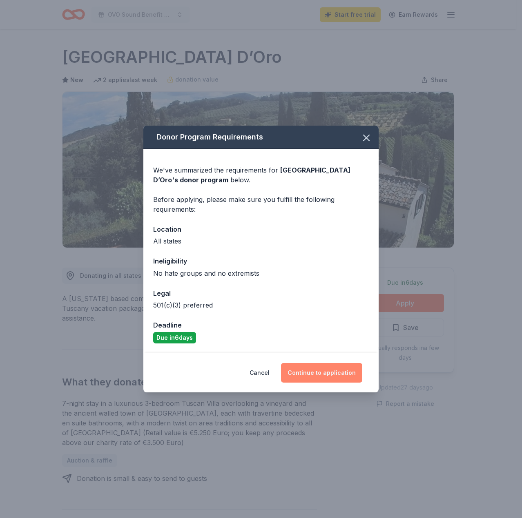
click at [331, 367] on button "Continue to application" at bounding box center [321, 373] width 81 height 20
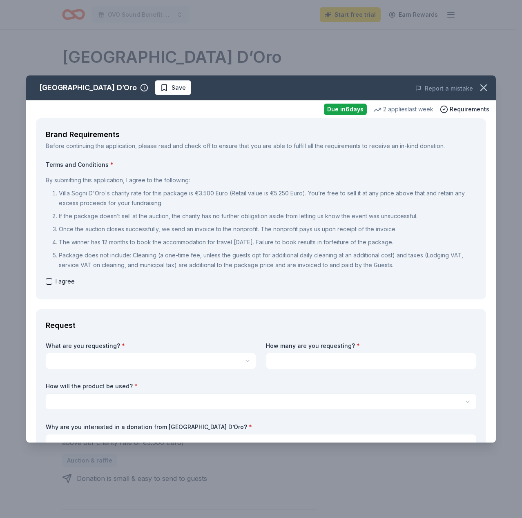
click at [276, 202] on p "Villa Sogni D'Oro's charity rate for this package is €3.500 Euro (Retail value …" at bounding box center [267, 199] width 417 height 20
click at [260, 168] on label "Terms and Conditions *" at bounding box center [261, 165] width 430 height 8
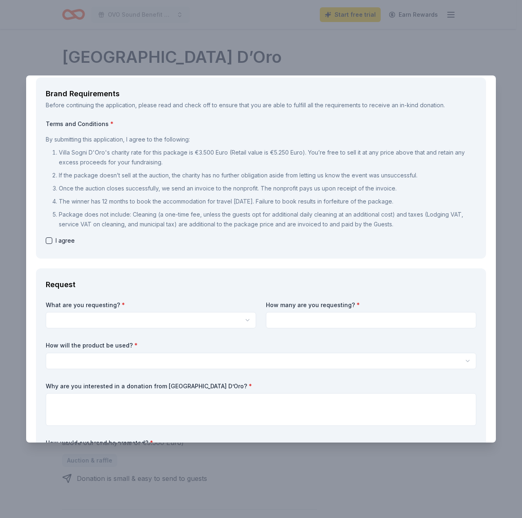
click at [226, 238] on div "I agree" at bounding box center [261, 241] width 430 height 10
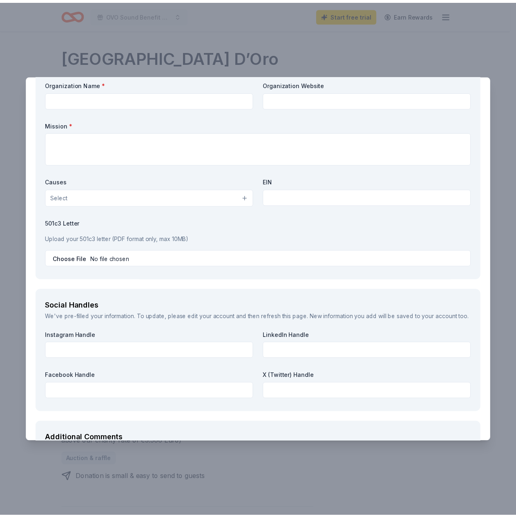
scroll to position [980, 0]
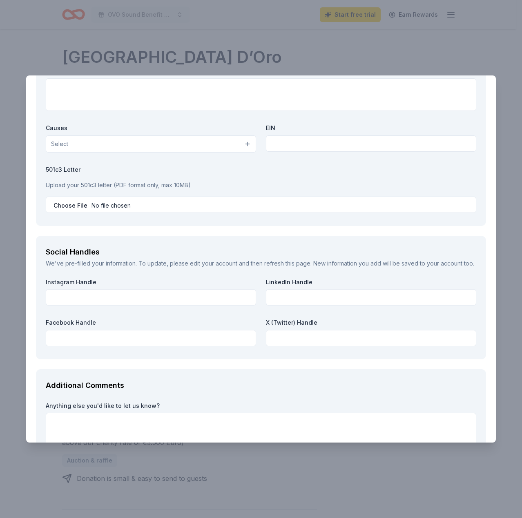
click at [331, 37] on div "Villa Sogni D’Oro Save Report a mistake Due in 6 days 2 applies last week Requi…" at bounding box center [261, 259] width 522 height 518
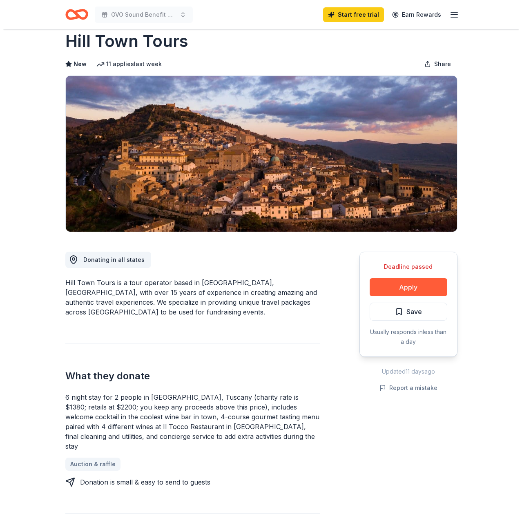
scroll to position [9, 0]
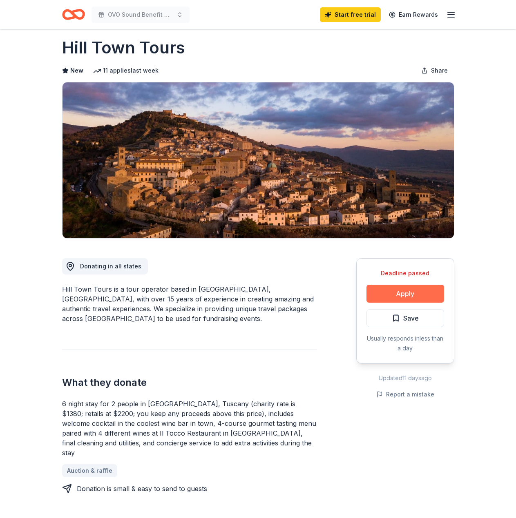
click at [378, 296] on button "Apply" at bounding box center [405, 294] width 78 height 18
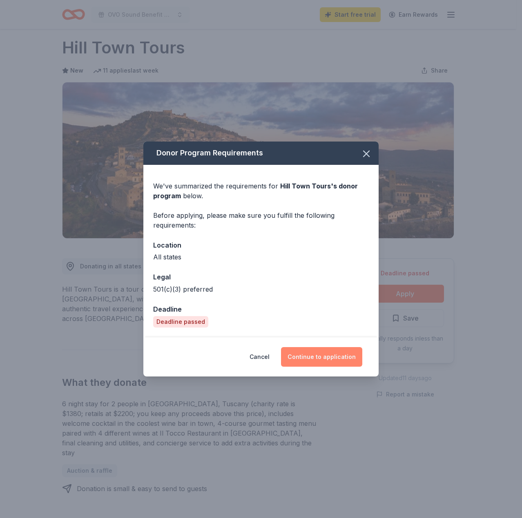
click at [313, 360] on button "Continue to application" at bounding box center [321, 357] width 81 height 20
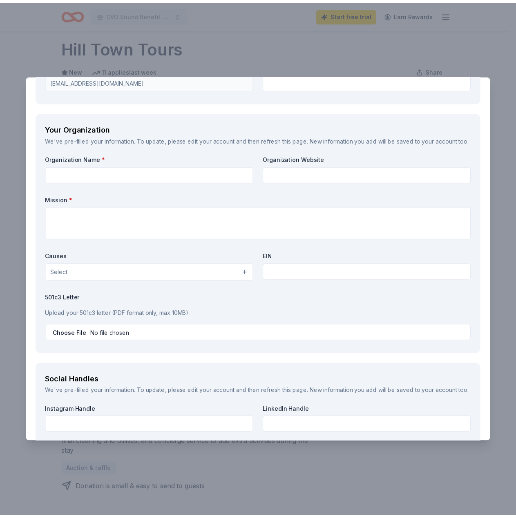
scroll to position [1035, 0]
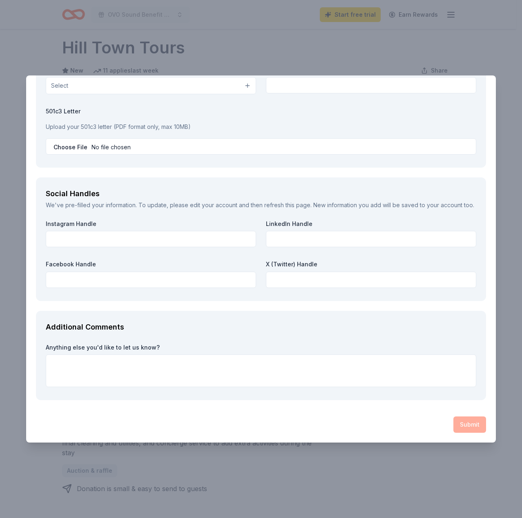
click at [354, 481] on div "Hill Town Tours Save Report a mistake Deadline passed 11 applies last week Requ…" at bounding box center [261, 259] width 522 height 518
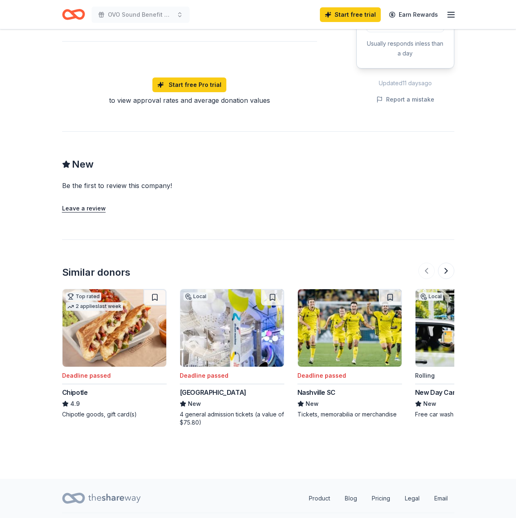
scroll to position [0, 0]
